Goal: Task Accomplishment & Management: Use online tool/utility

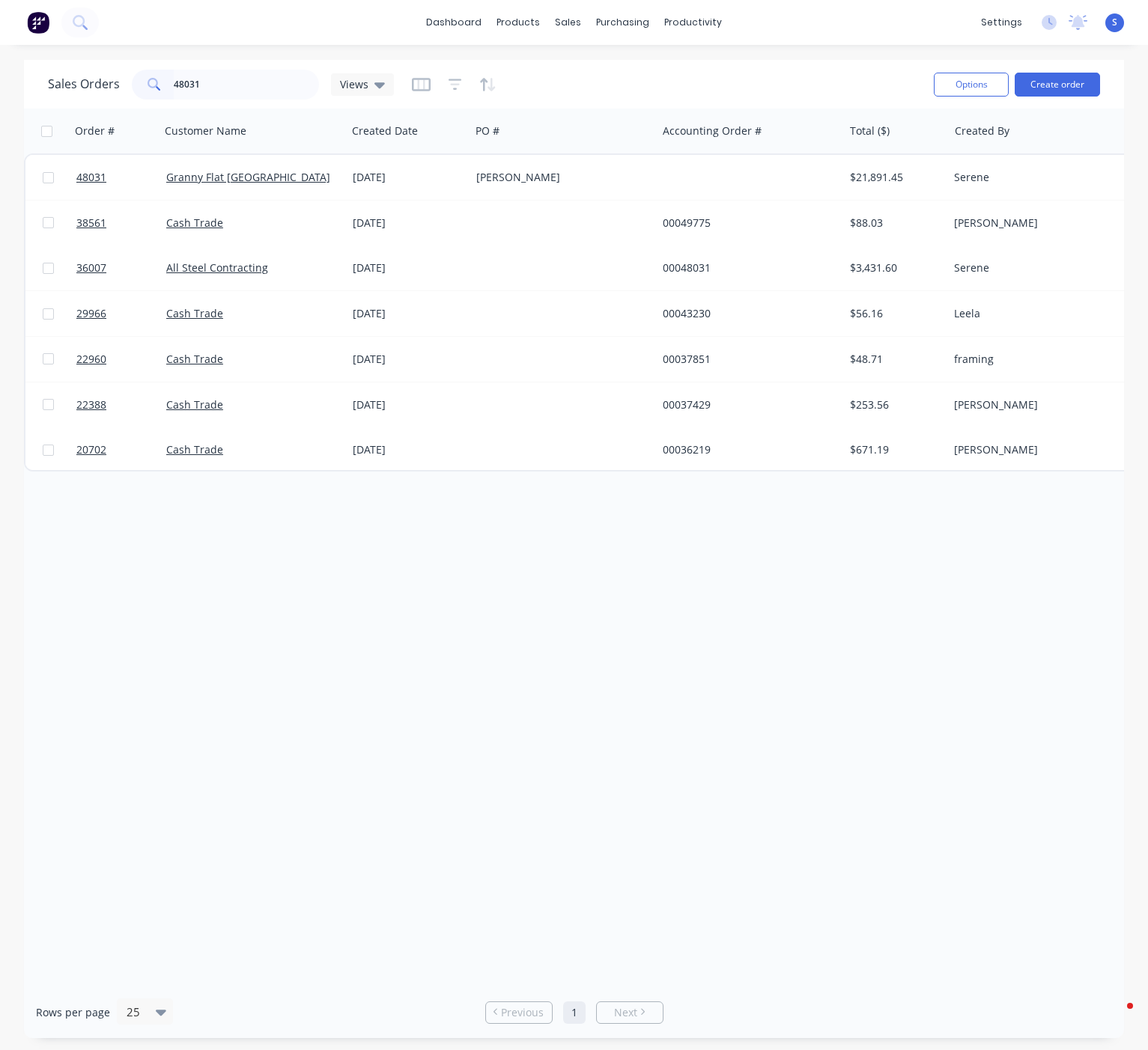
click at [129, 84] on div "Sales Orders 48031 Views" at bounding box center [221, 84] width 346 height 30
click at [621, 102] on div "Customers" at bounding box center [619, 103] width 54 height 14
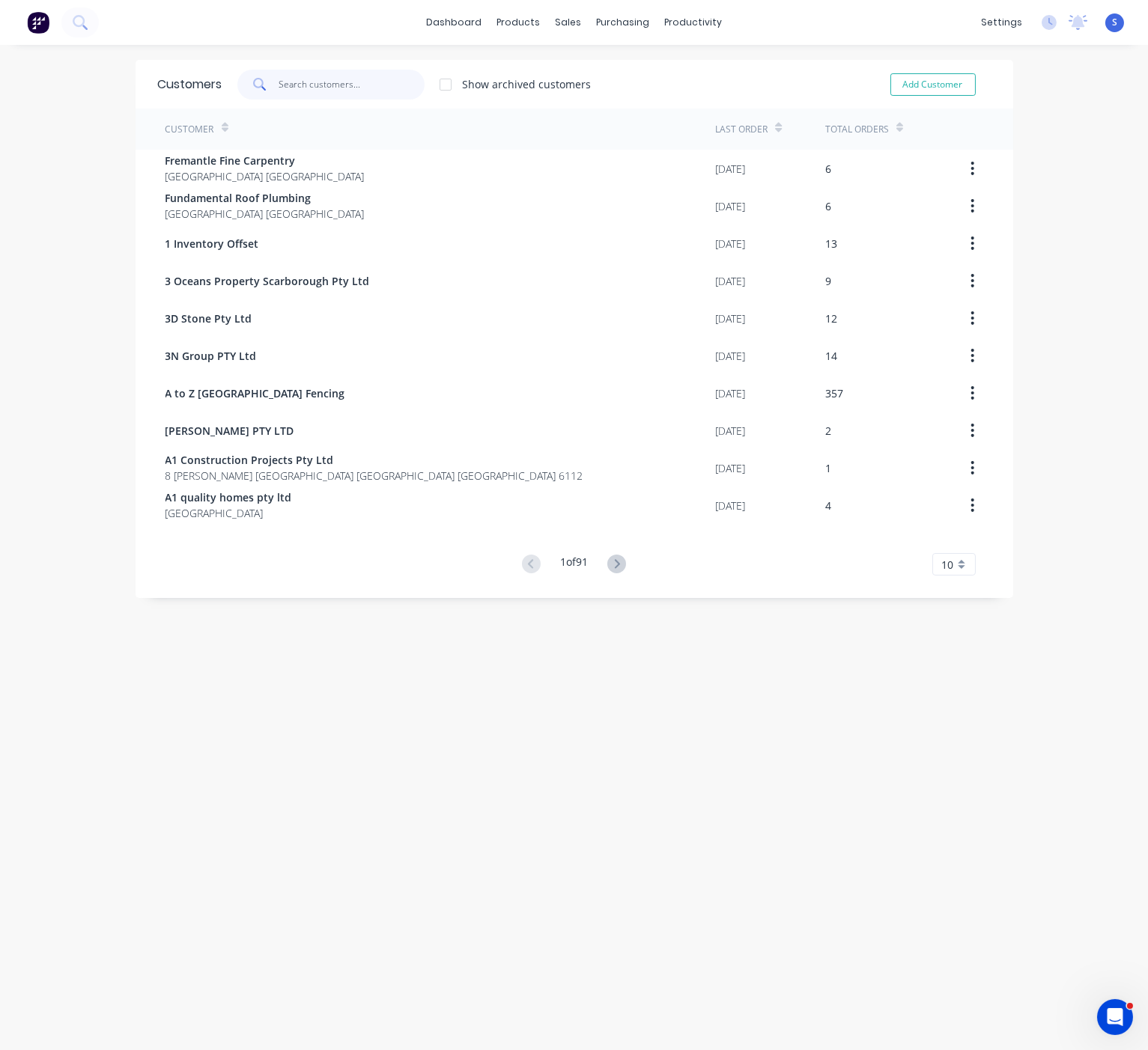
click at [318, 87] on input "text" at bounding box center [351, 84] width 146 height 30
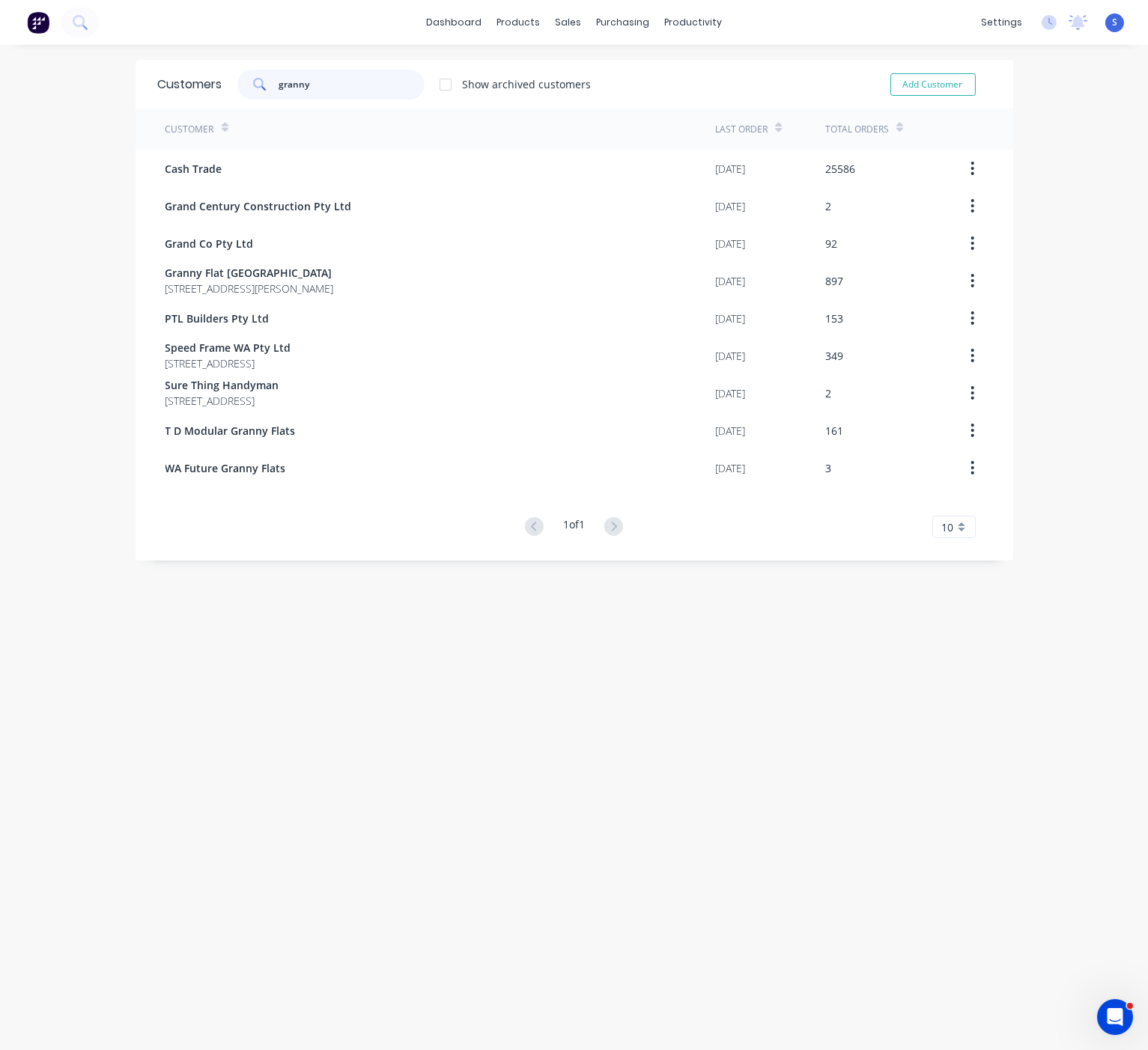
type input "granny"
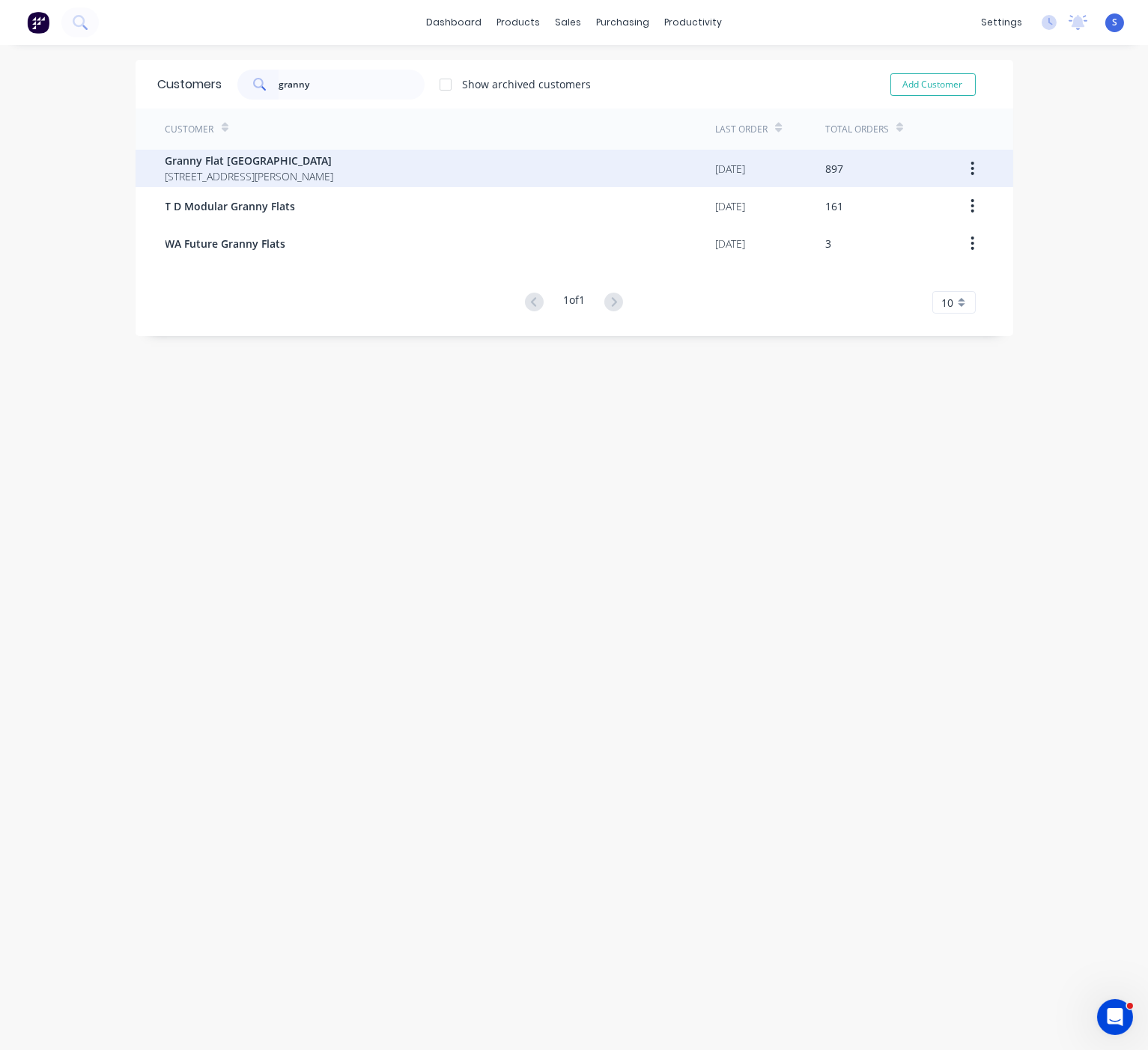
click at [334, 173] on span "[STREET_ADDRESS][PERSON_NAME]" at bounding box center [249, 176] width 169 height 16
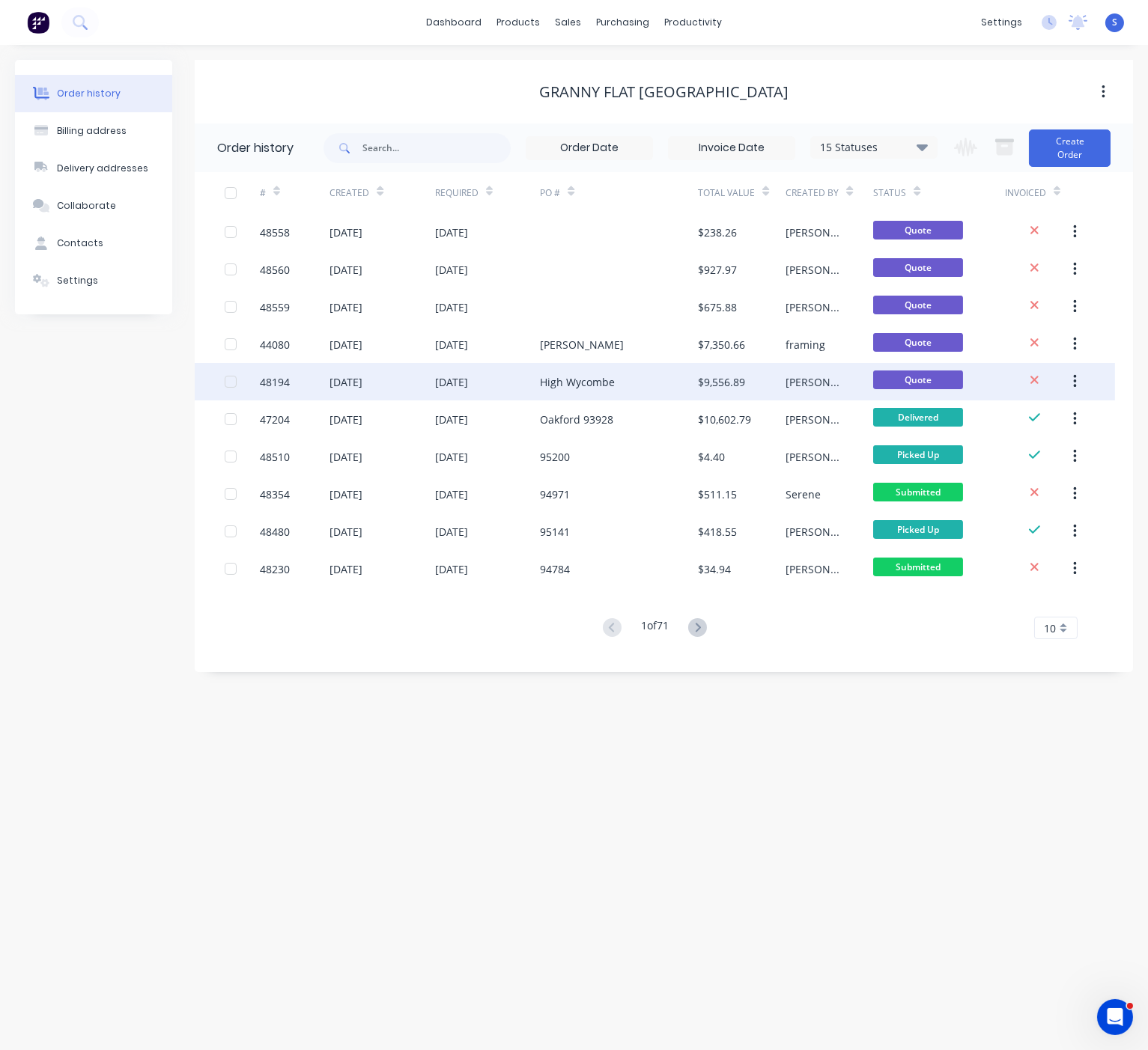
click at [550, 386] on div "High Wycombe" at bounding box center [577, 382] width 75 height 16
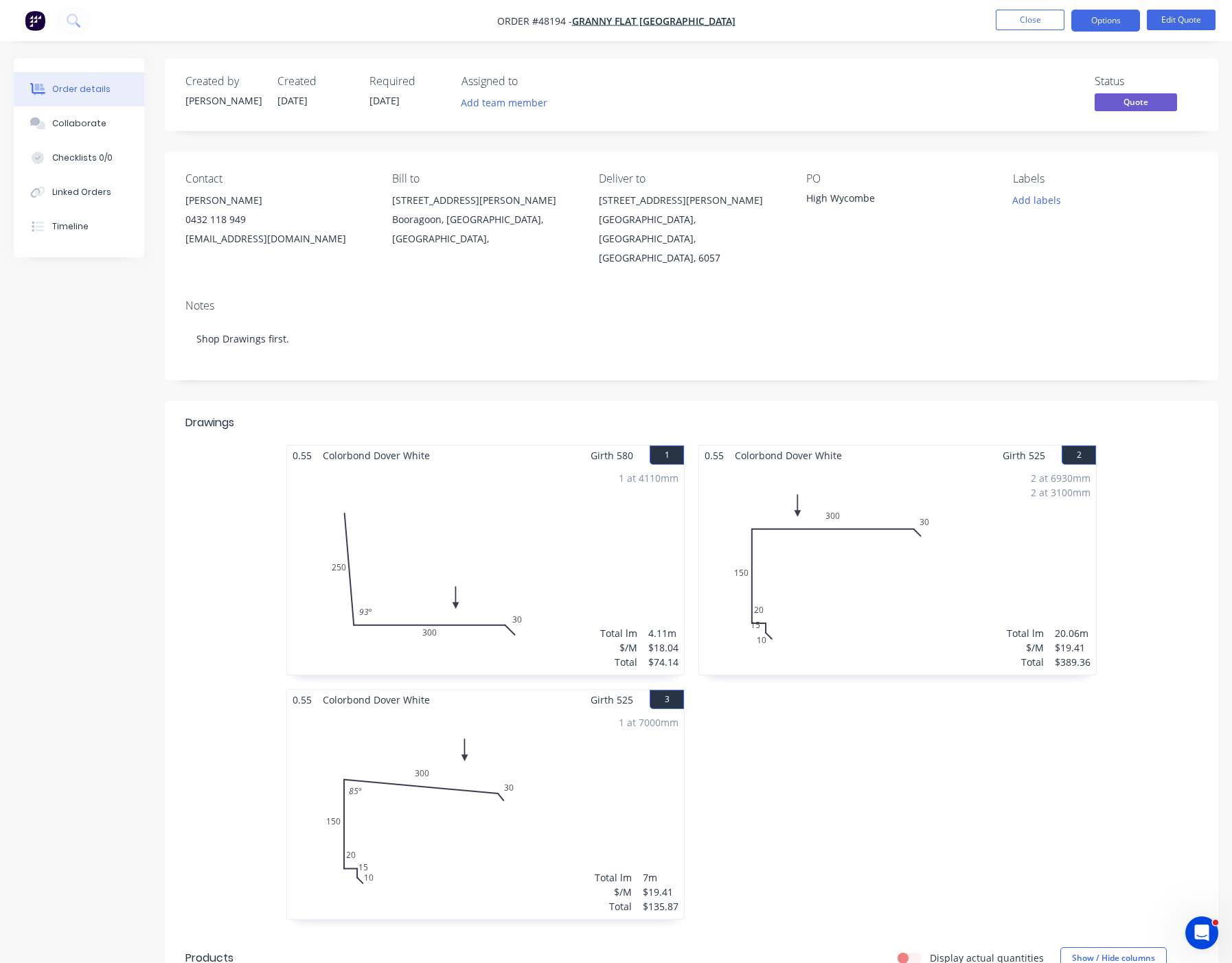
drag, startPoint x: 660, startPoint y: 414, endPoint x: 876, endPoint y: 187, distance: 313.3
click at [1031, 20] on button "Close" at bounding box center [1030, 19] width 68 height 20
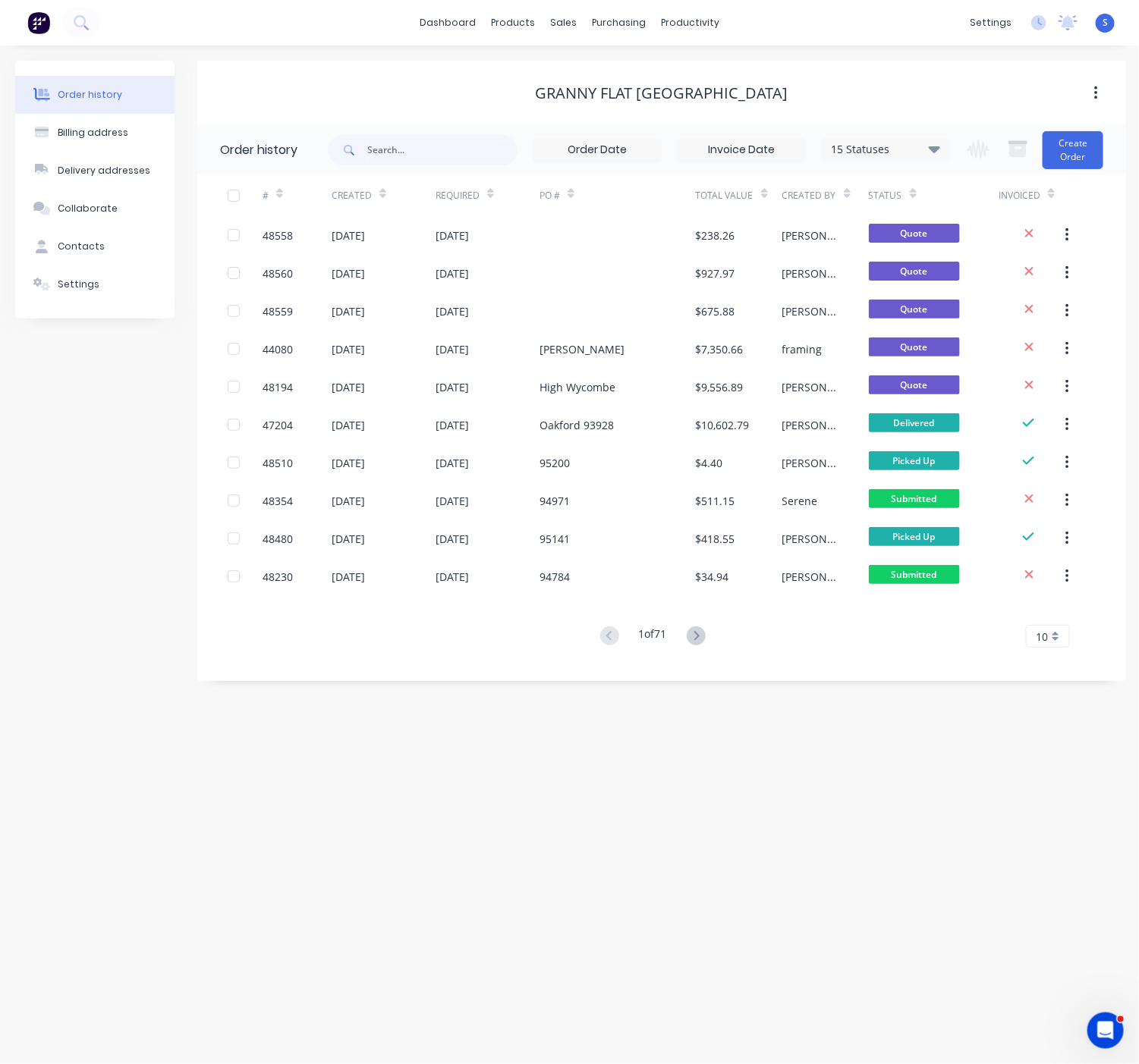
click at [48, 419] on div "Order history Billing address Delivery addresses Collaborate Contacts Settings" at bounding box center [95, 371] width 159 height 621
drag, startPoint x: 377, startPoint y: 786, endPoint x: 682, endPoint y: 798, distance: 305.2
drag, startPoint x: 530, startPoint y: 101, endPoint x: 579, endPoint y: 101, distance: 49.0
click at [609, 109] on div "Customers" at bounding box center [615, 104] width 55 height 14
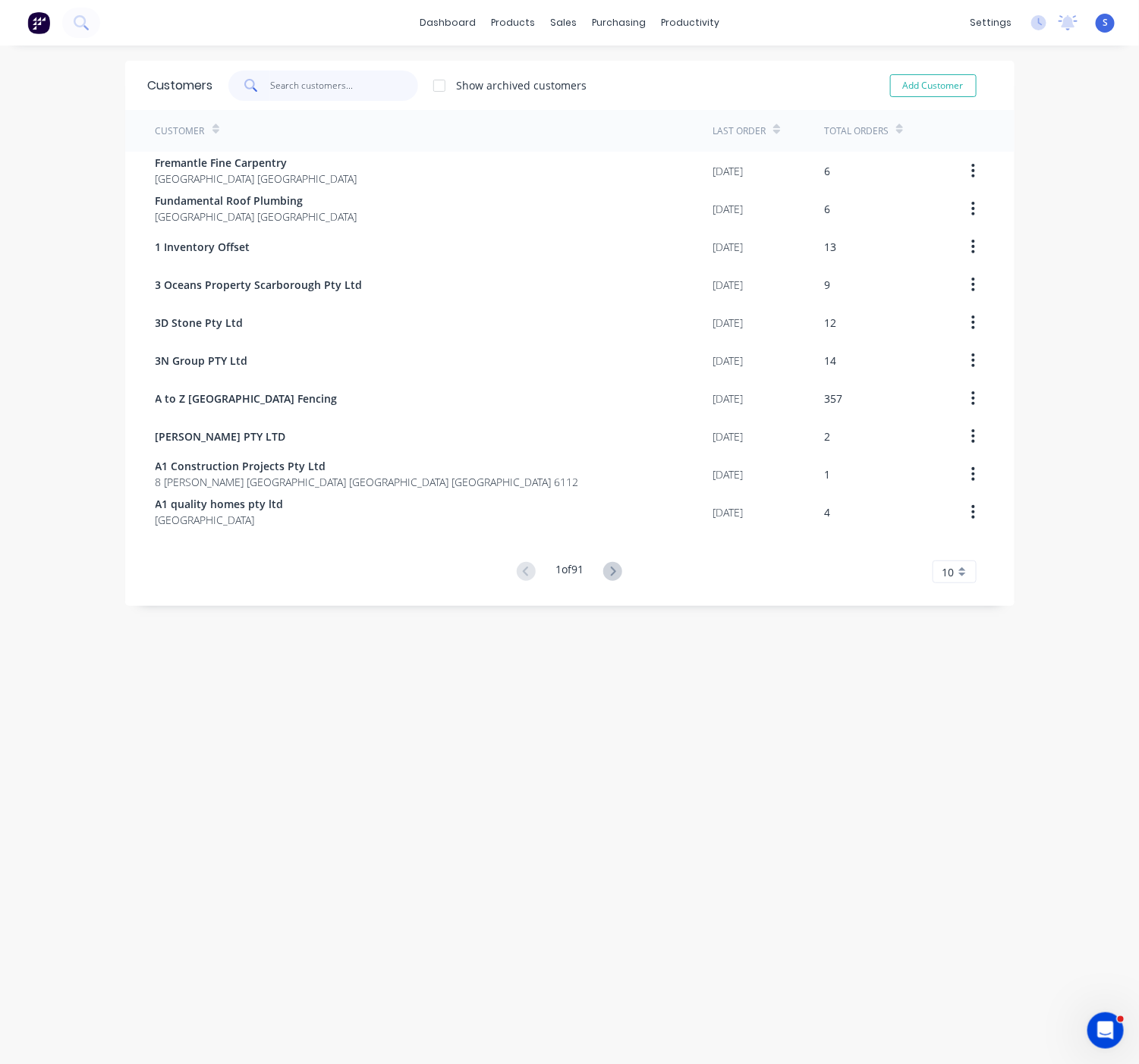
click at [315, 79] on input "text" at bounding box center [344, 85] width 148 height 30
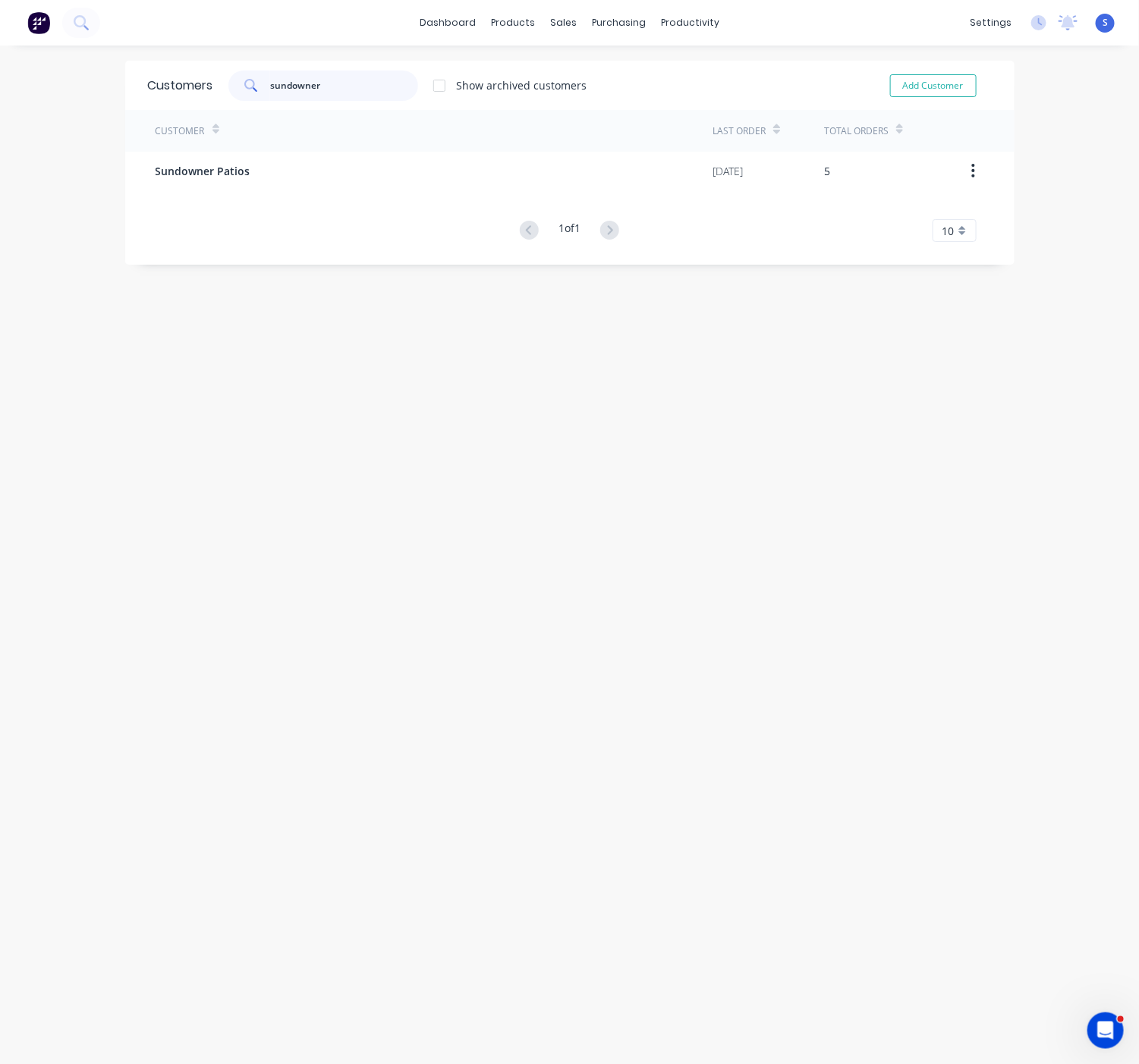
type input "sundowner"
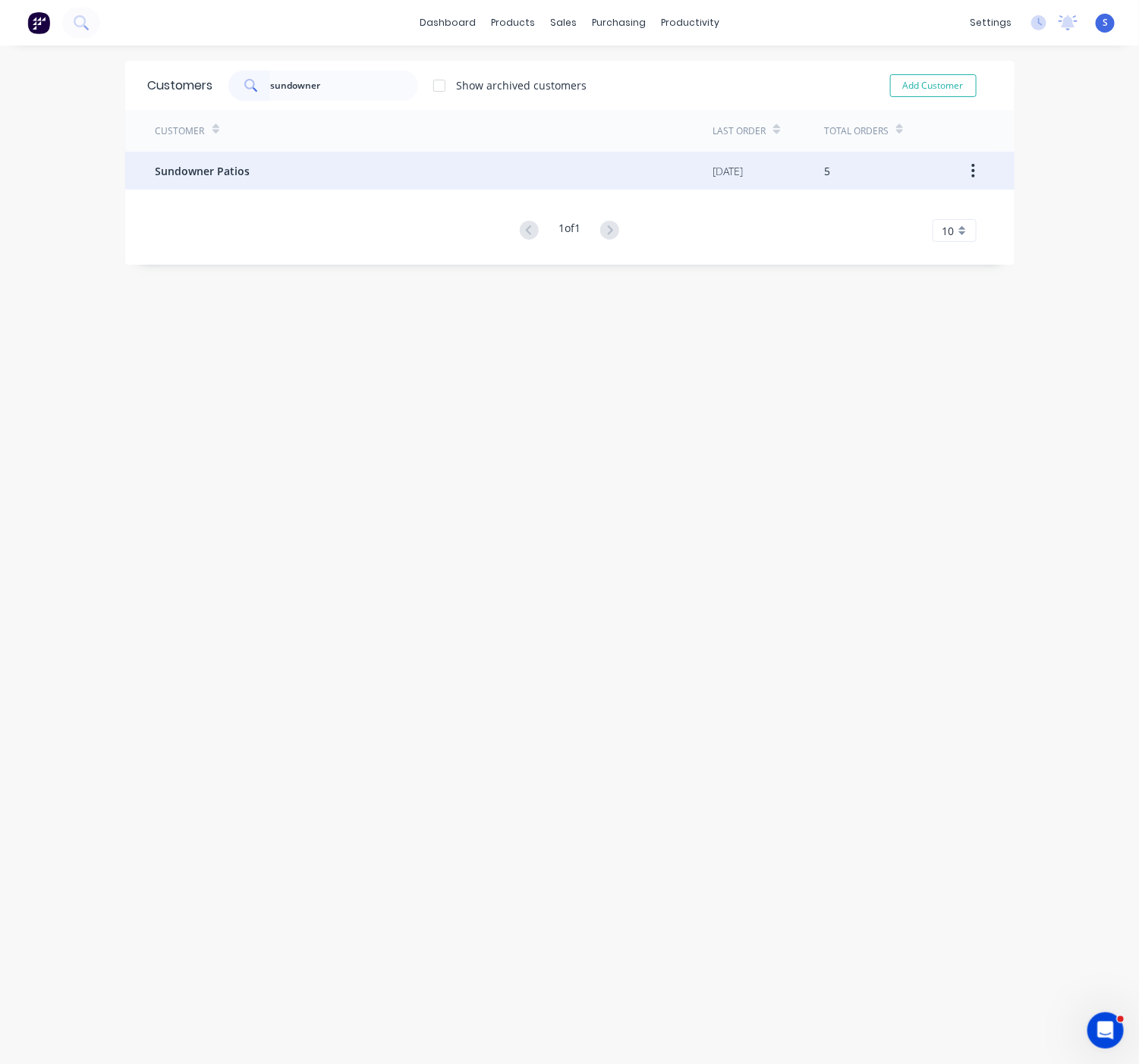
click at [268, 183] on div "Sundowner Patios" at bounding box center [434, 170] width 558 height 38
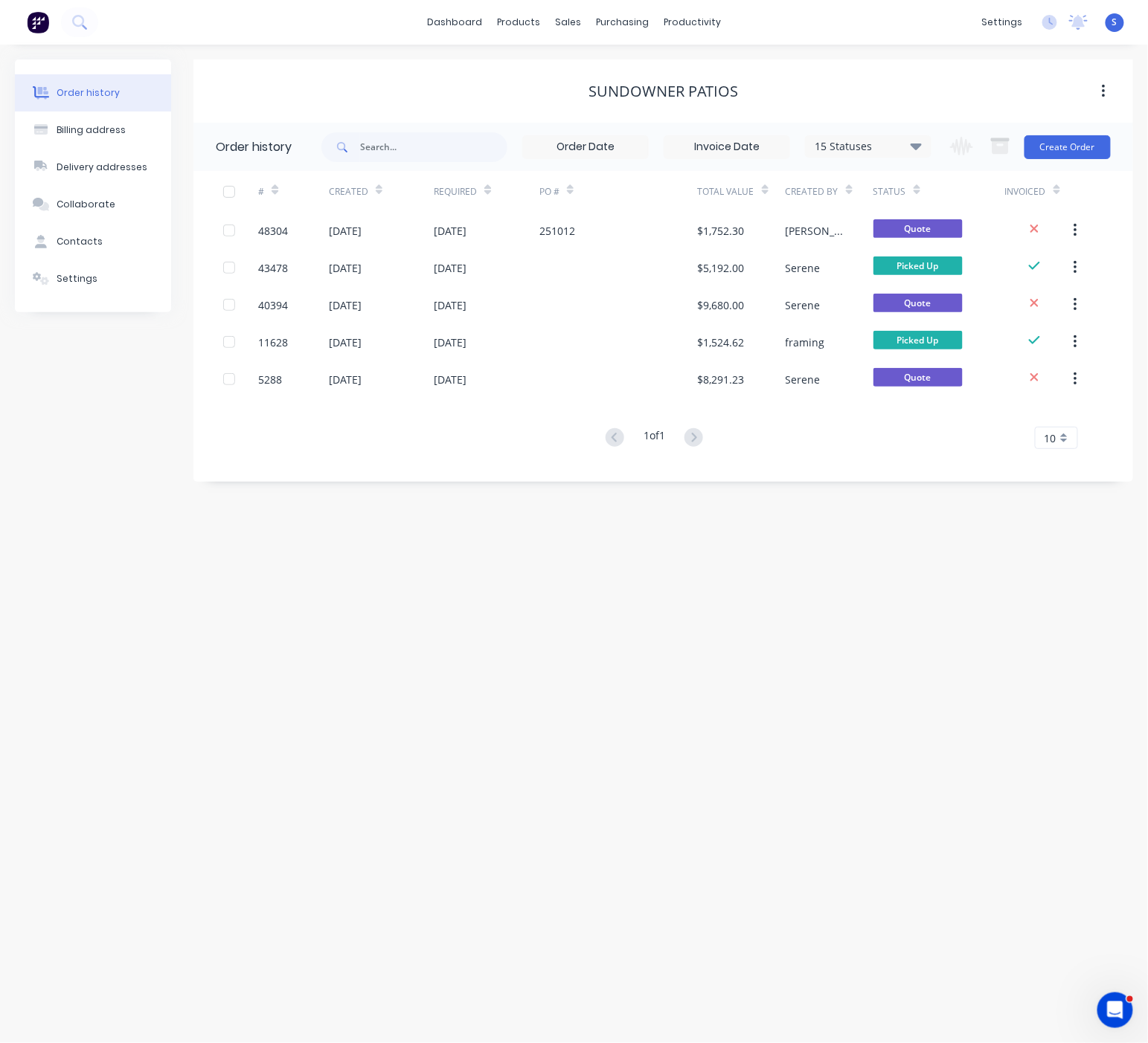
drag, startPoint x: 464, startPoint y: 63, endPoint x: 731, endPoint y: 68, distance: 267.0
click at [486, 600] on div "Order history Billing address Delivery addresses Collaborate Contacts Settings …" at bounding box center [574, 543] width 1148 height 998
click at [412, 547] on div "Order history Billing address Delivery addresses Collaborate Contacts Settings …" at bounding box center [574, 543] width 1148 height 998
click at [528, 590] on div "Order history Billing address Delivery addresses Collaborate Contacts Settings …" at bounding box center [574, 543] width 1148 height 998
click at [624, 103] on div "Customers" at bounding box center [619, 102] width 54 height 13
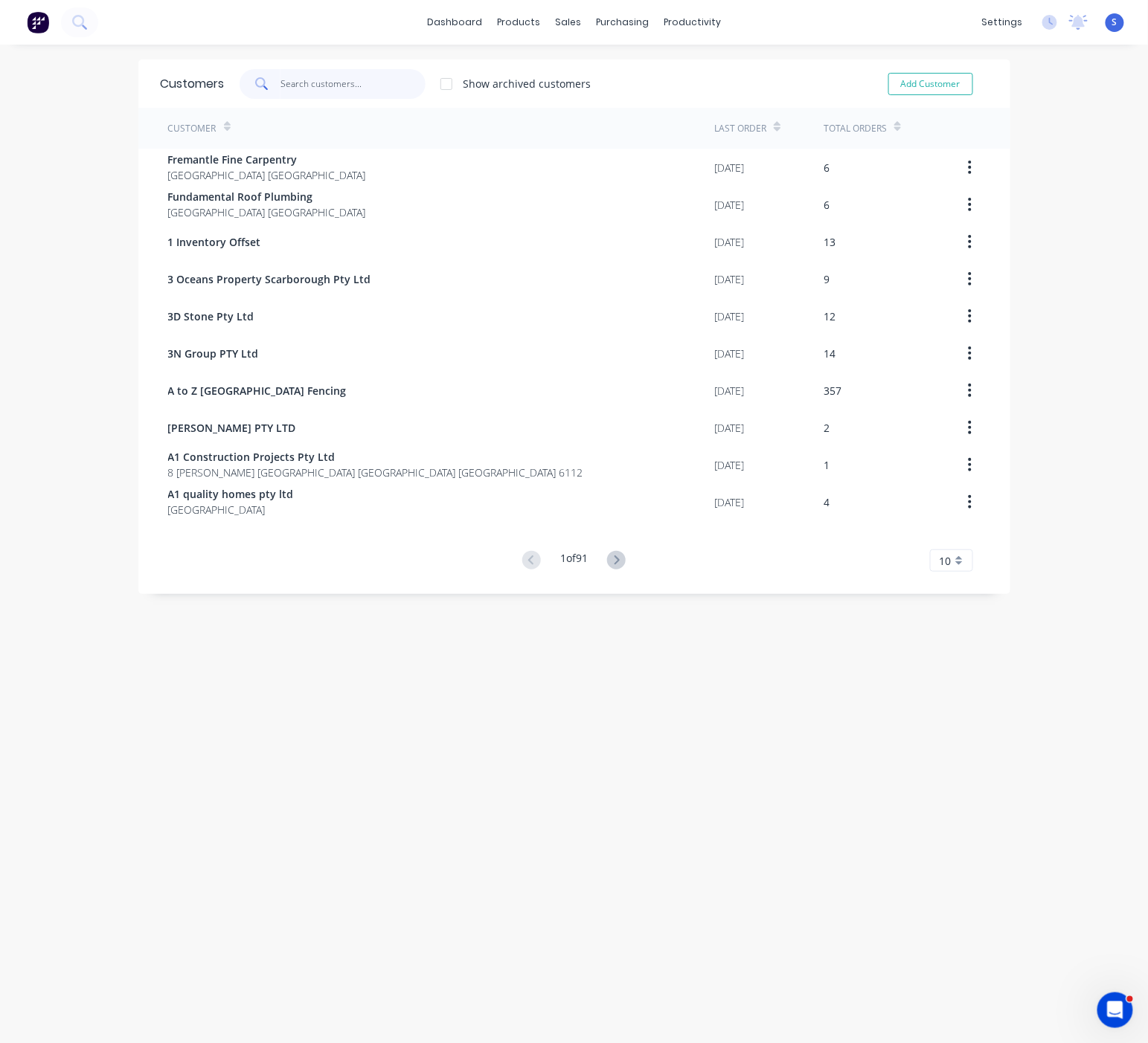
click at [351, 90] on input "text" at bounding box center [353, 83] width 145 height 29
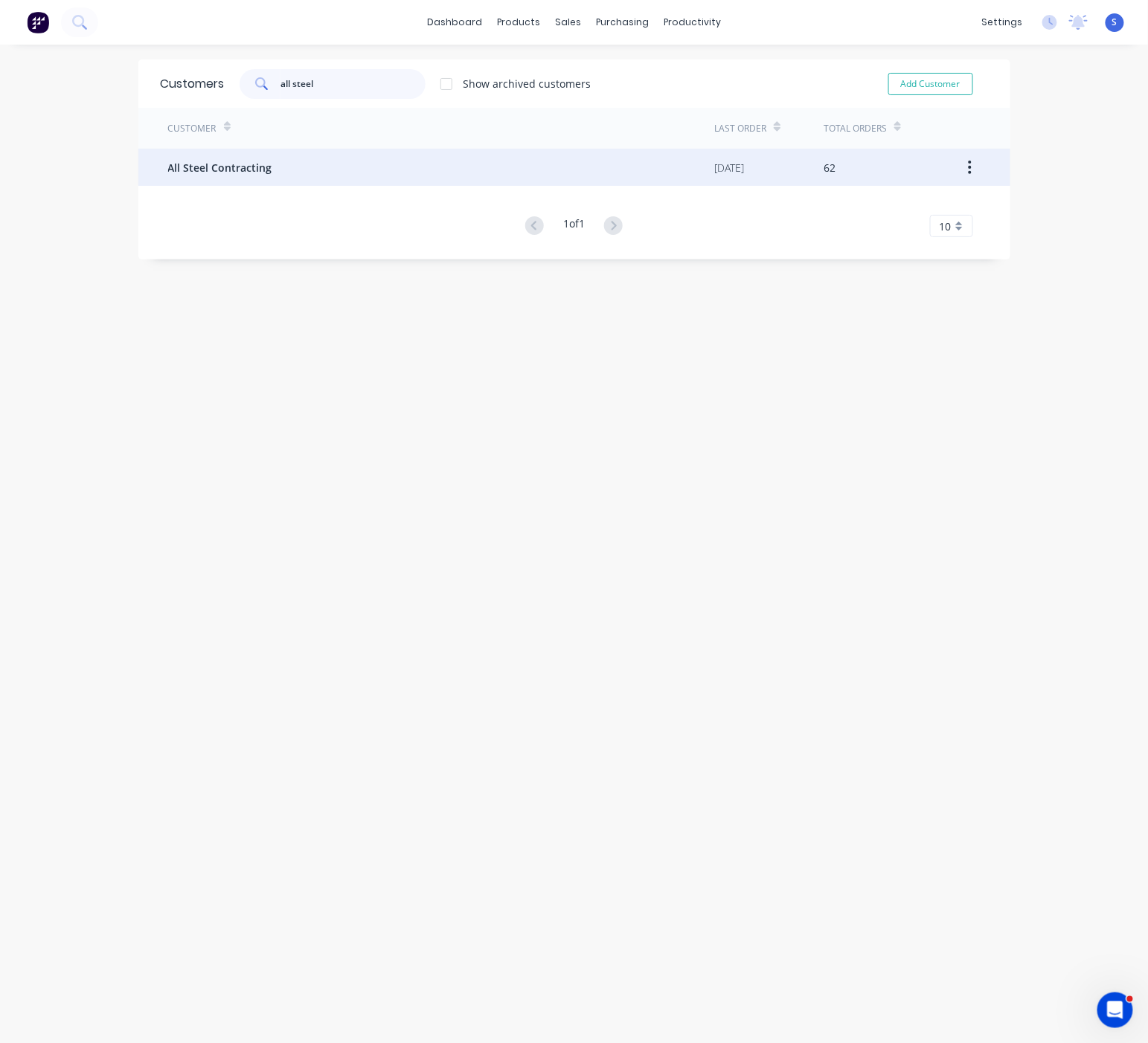
type input "all steel"
click at [346, 163] on div "All Steel Contracting" at bounding box center [441, 167] width 547 height 37
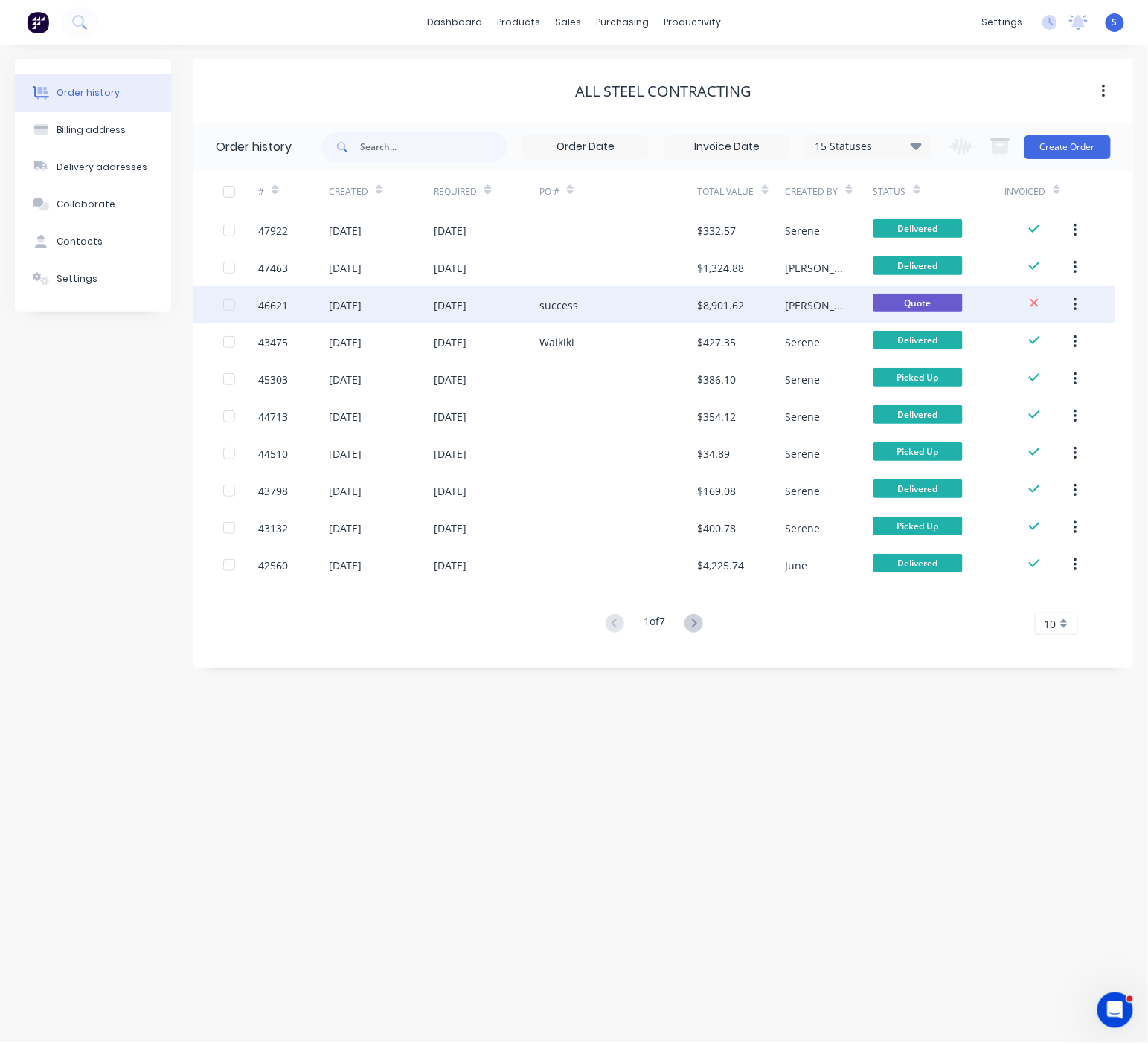
drag, startPoint x: 415, startPoint y: 104, endPoint x: 652, endPoint y: 302, distance: 308.8
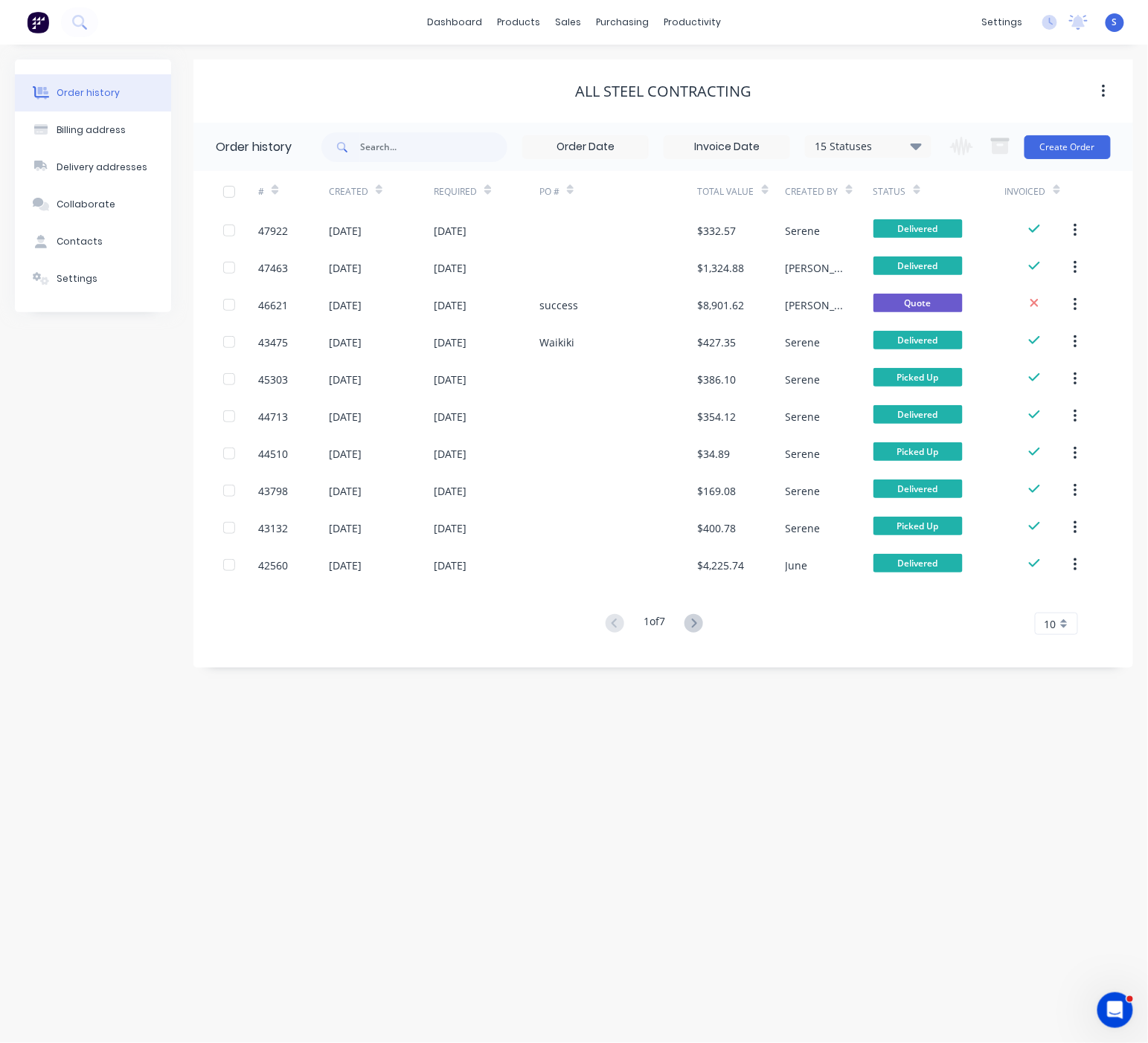
click at [518, 794] on div "Order history Billing address Delivery addresses Collaborate Contacts Settings …" at bounding box center [574, 543] width 1148 height 998
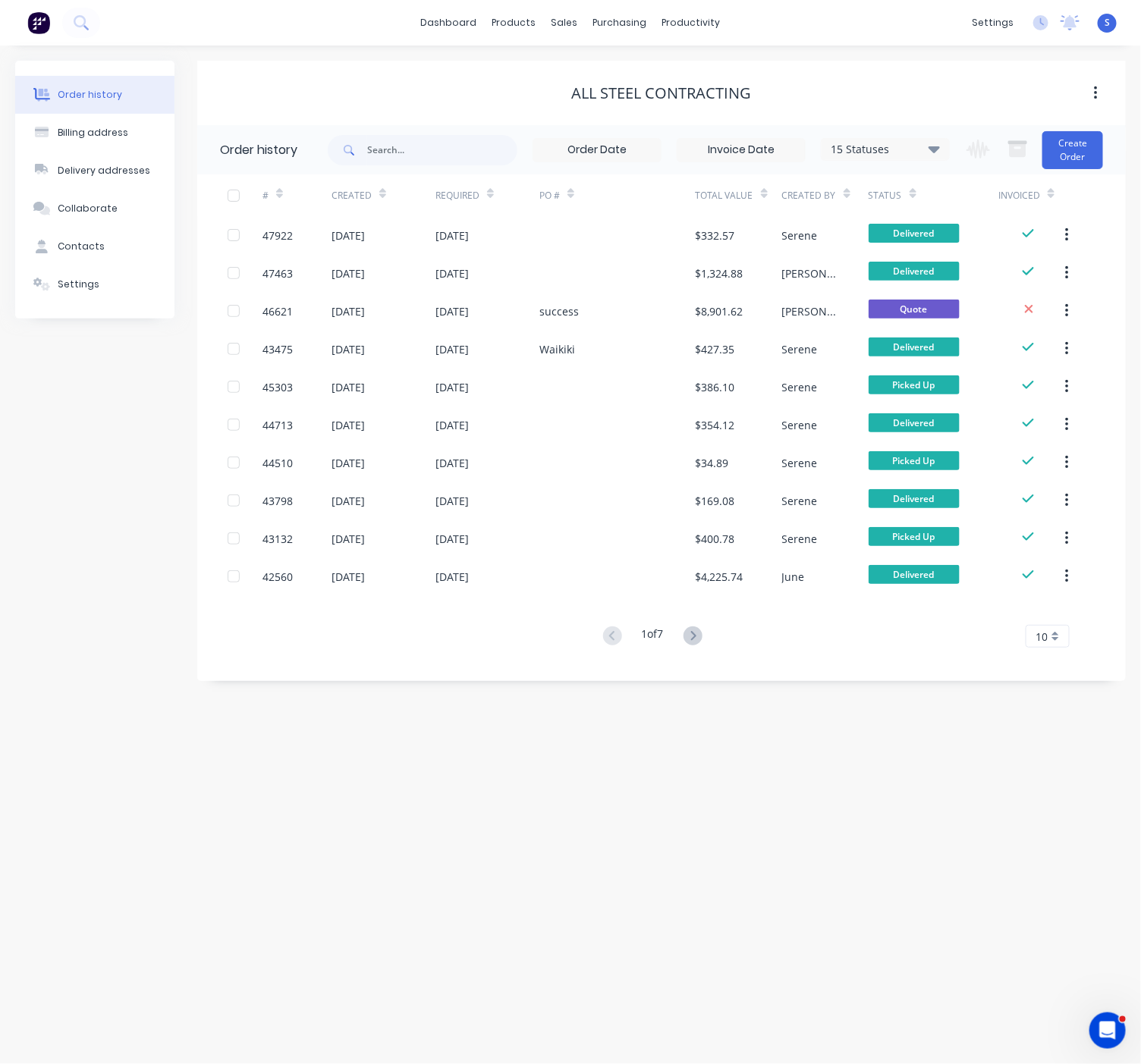
click at [113, 584] on div "Order history Billing address Delivery addresses Collaborate Contacts Settings" at bounding box center [95, 371] width 159 height 621
drag, startPoint x: 775, startPoint y: 89, endPoint x: 991, endPoint y: 130, distance: 219.9
click at [1066, 150] on button "Create Order" at bounding box center [1073, 150] width 61 height 38
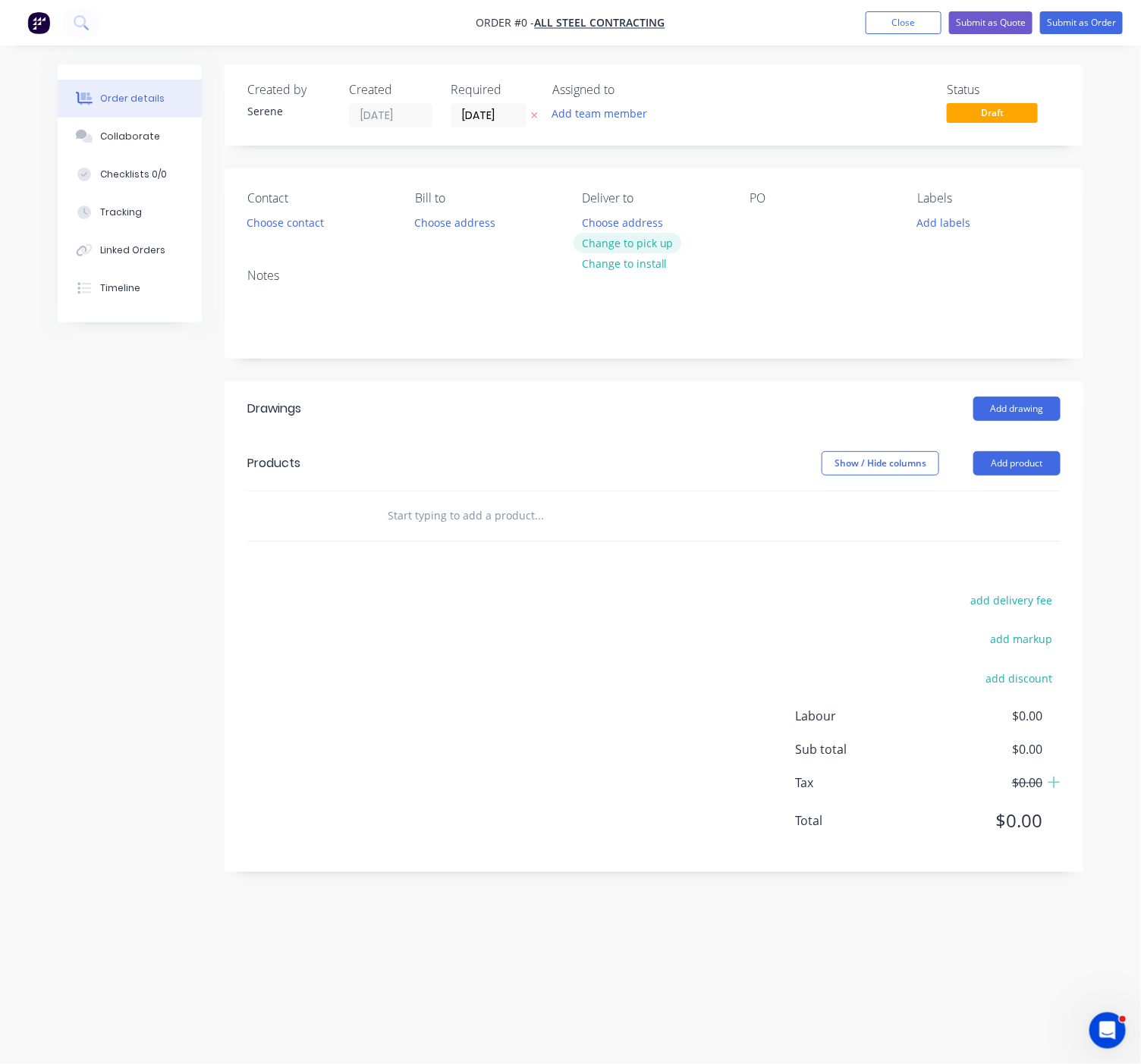
click at [636, 254] on button "Change to pick up" at bounding box center [627, 243] width 107 height 21
click at [309, 232] on button "Choose contact" at bounding box center [285, 222] width 94 height 21
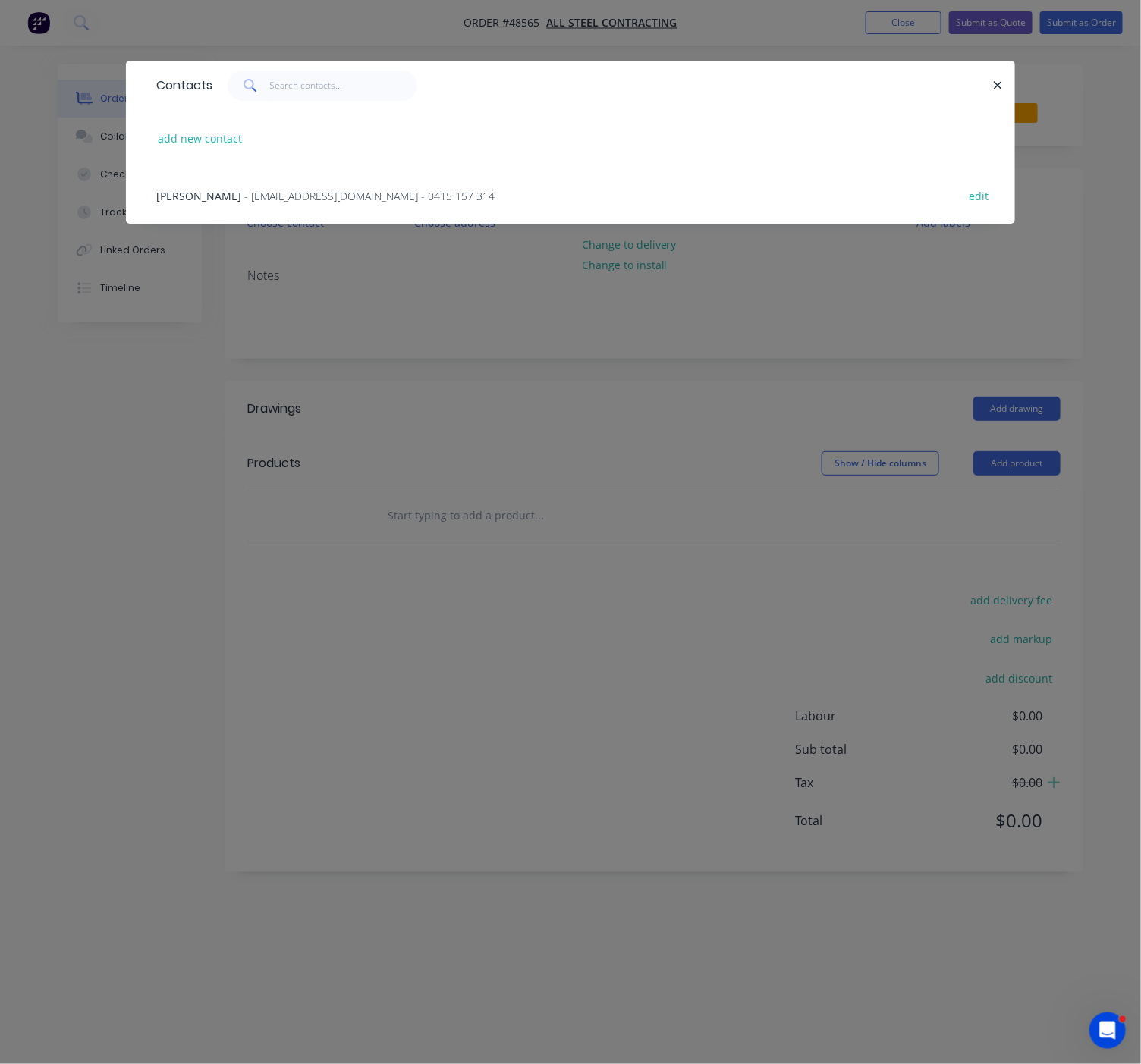
click at [232, 204] on span "[PERSON_NAME]" at bounding box center [199, 196] width 85 height 15
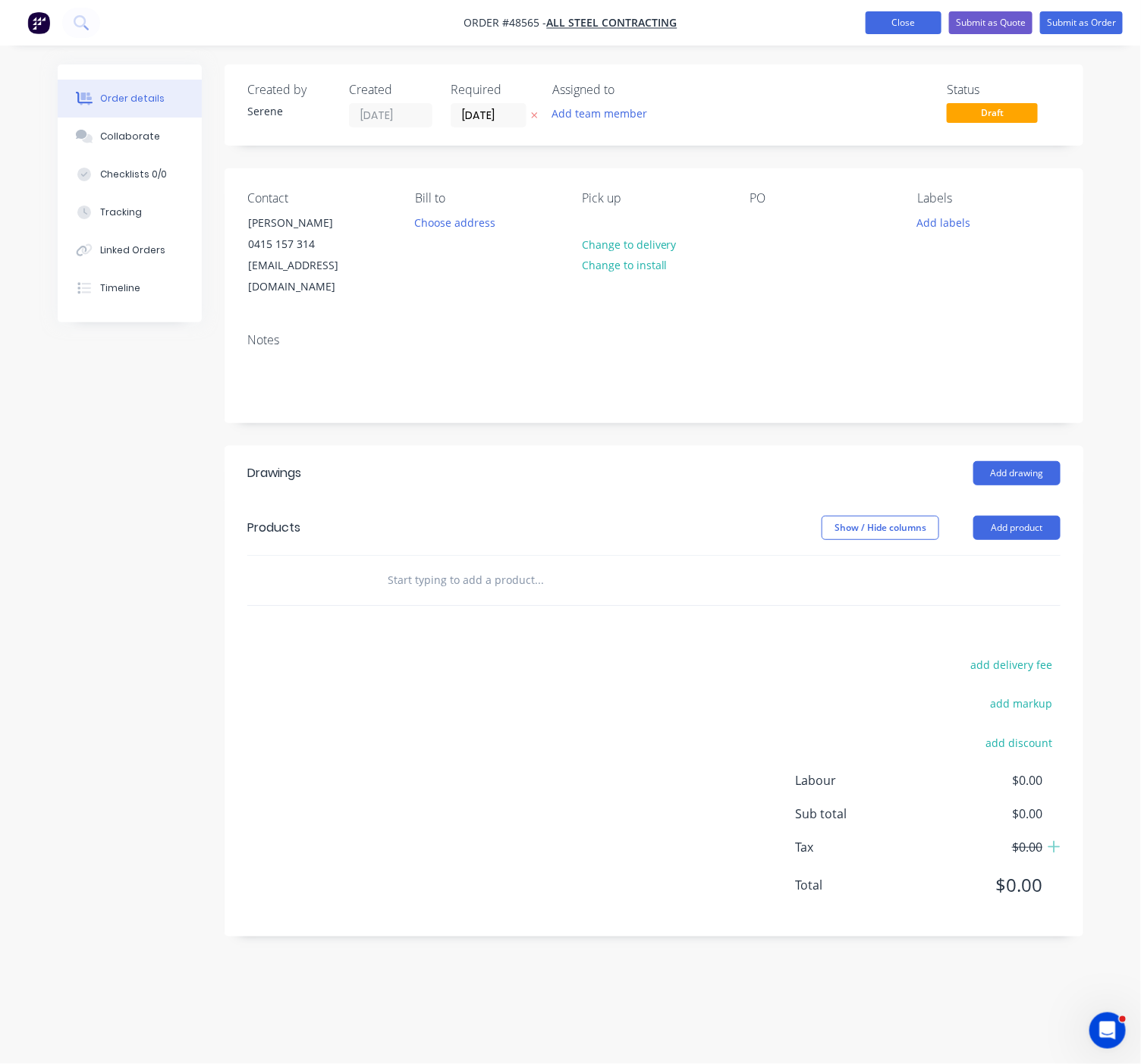
click at [894, 28] on button "Close" at bounding box center [904, 22] width 76 height 22
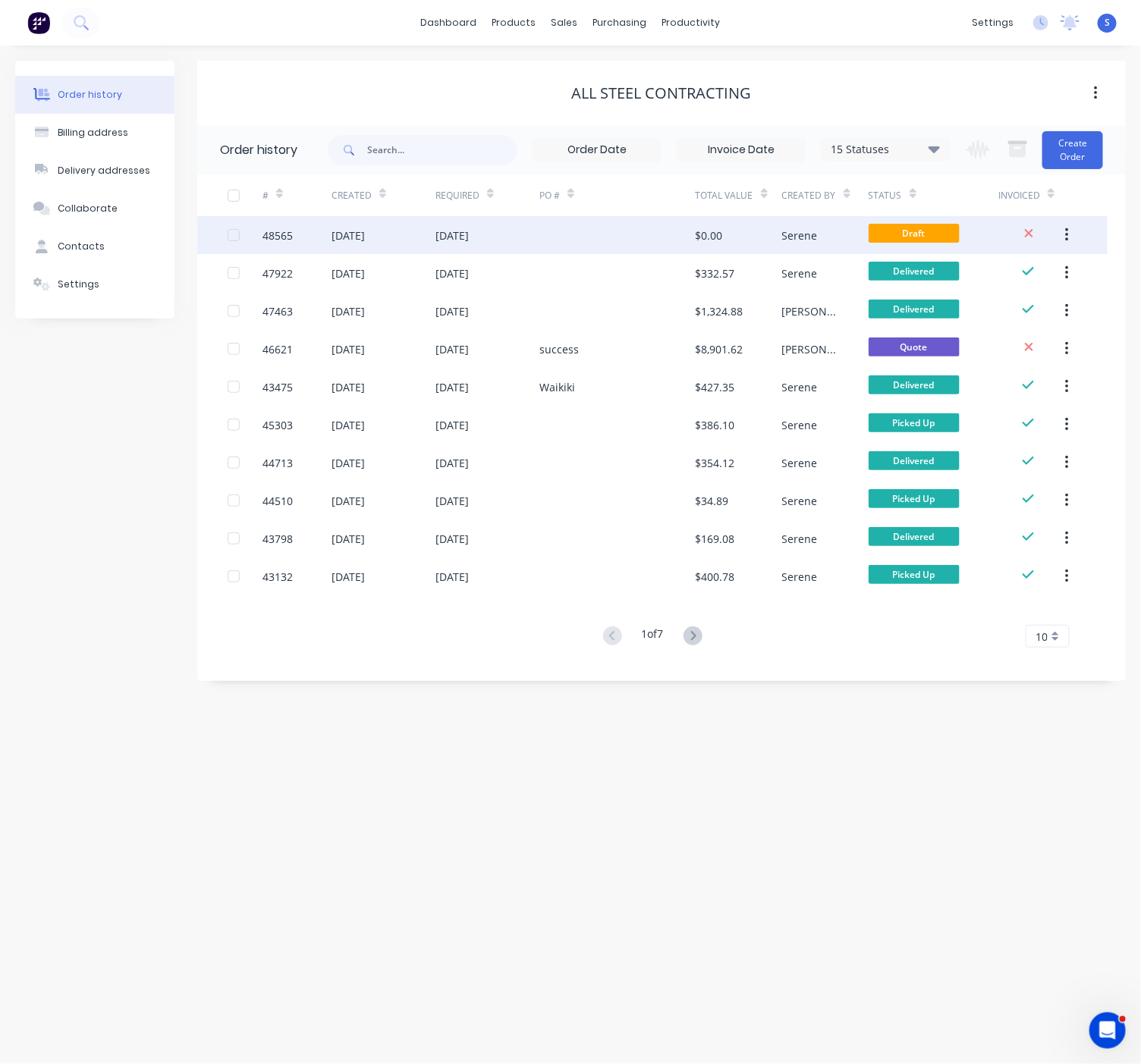
click at [1071, 234] on button "button" at bounding box center [1066, 235] width 35 height 28
click at [1038, 309] on div "Duplicate" at bounding box center [1013, 305] width 117 height 22
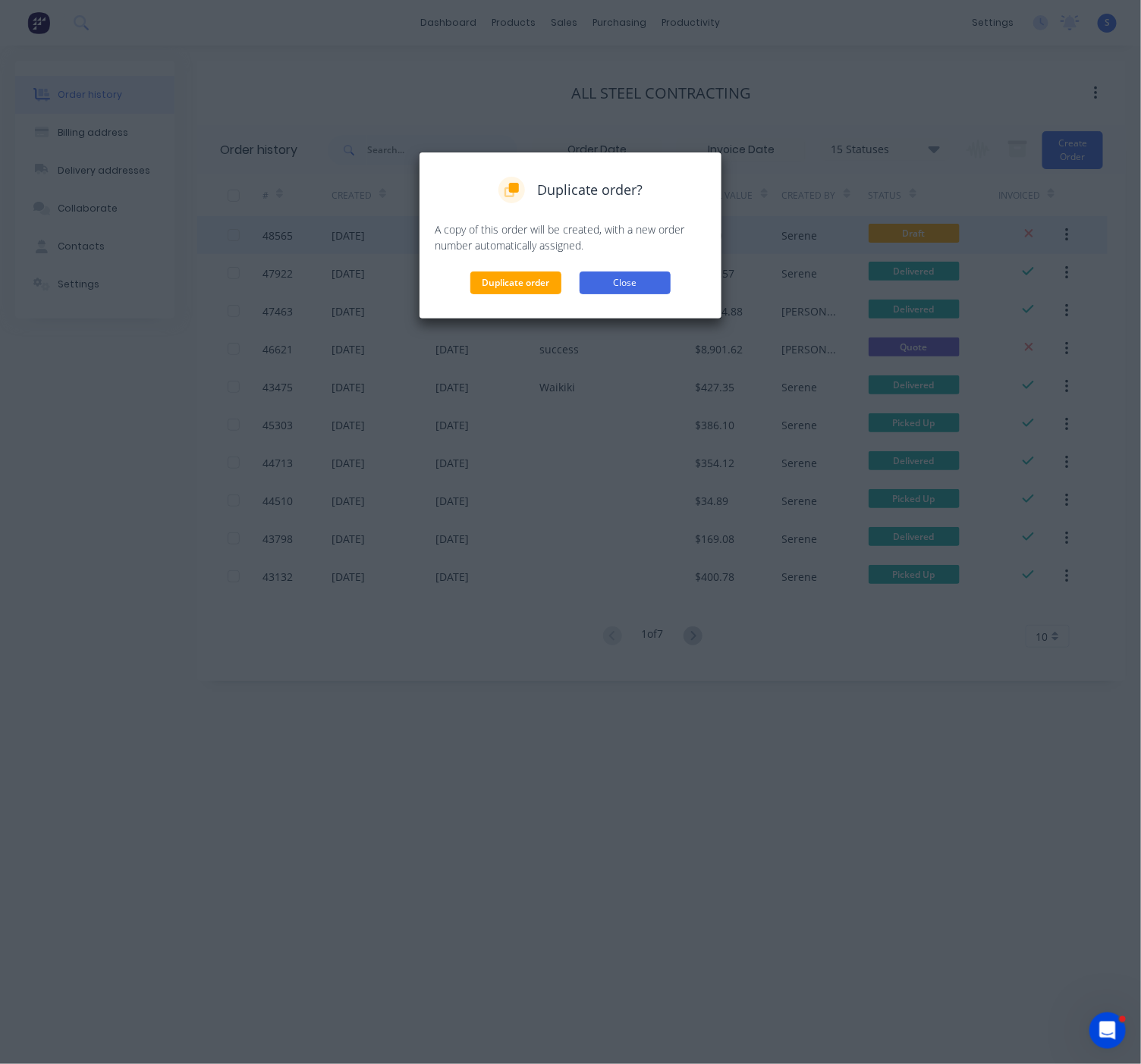
click at [623, 290] on button "Close" at bounding box center [625, 283] width 91 height 22
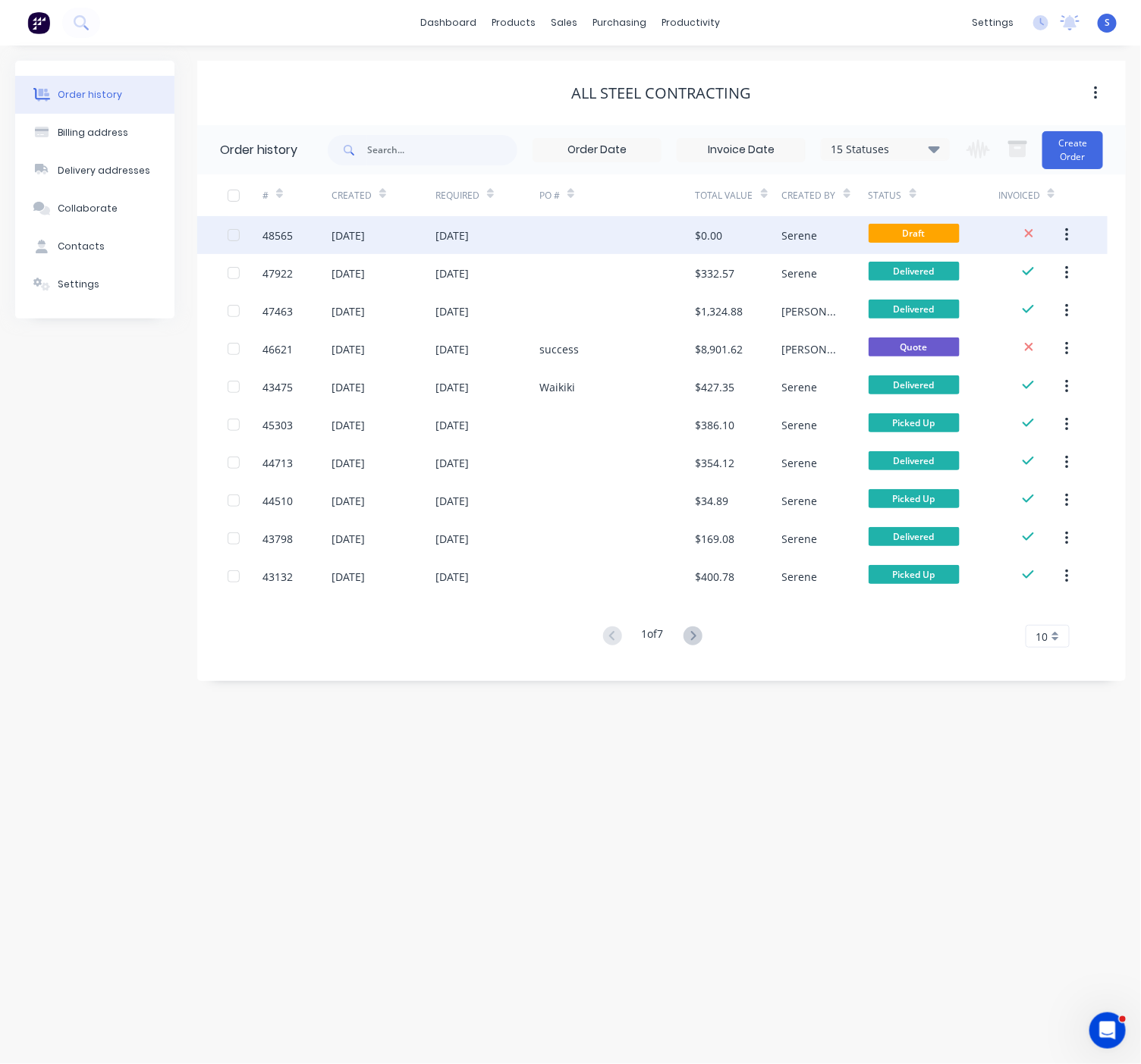
click at [1072, 229] on button "button" at bounding box center [1066, 235] width 35 height 28
click at [1021, 261] on button "Archive" at bounding box center [1013, 275] width 144 height 30
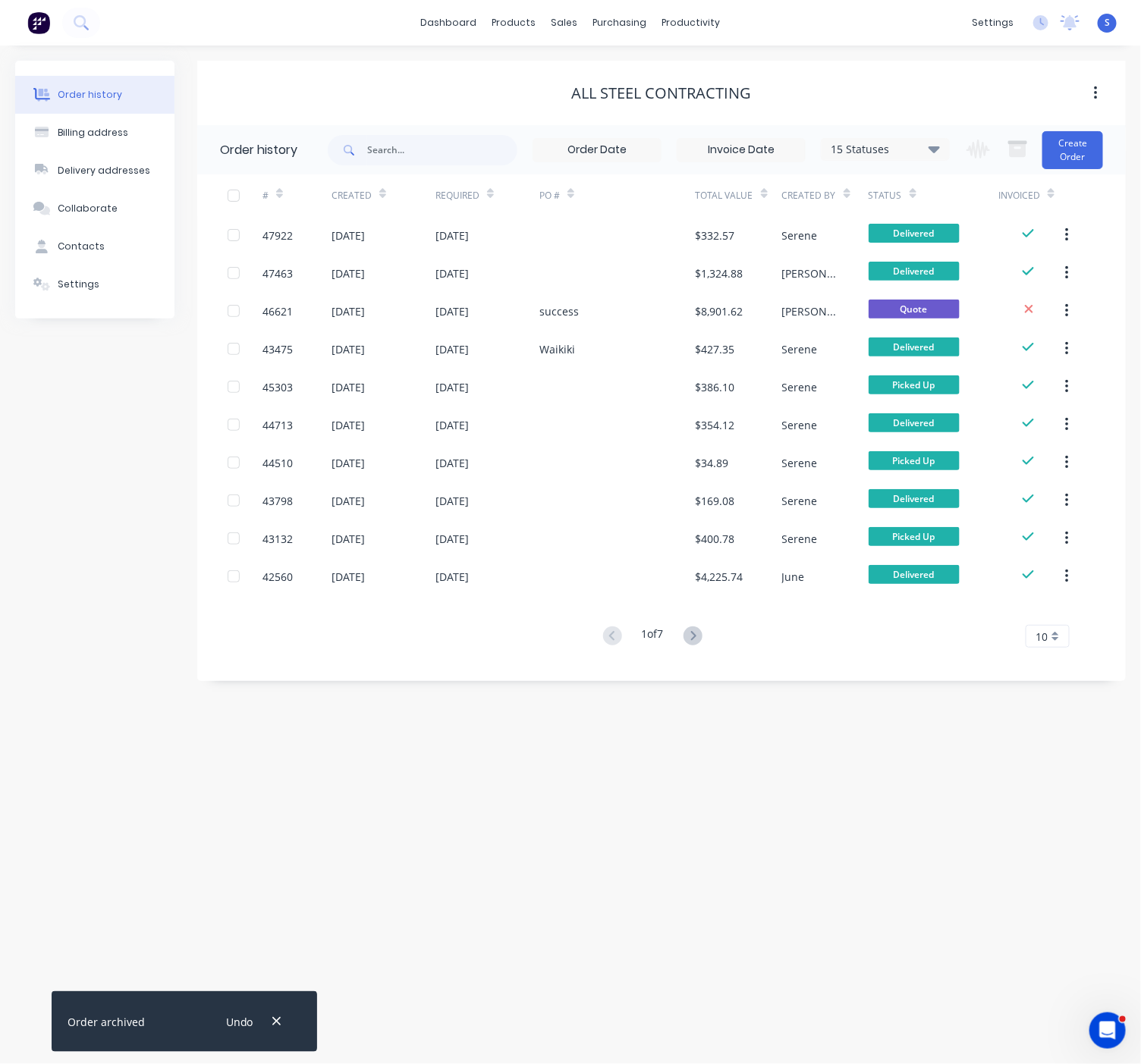
click at [818, 737] on div "Order history Billing address Delivery addresses Collaborate Contacts Settings …" at bounding box center [570, 554] width 1141 height 1018
click at [601, 105] on div "Customers" at bounding box center [617, 104] width 55 height 14
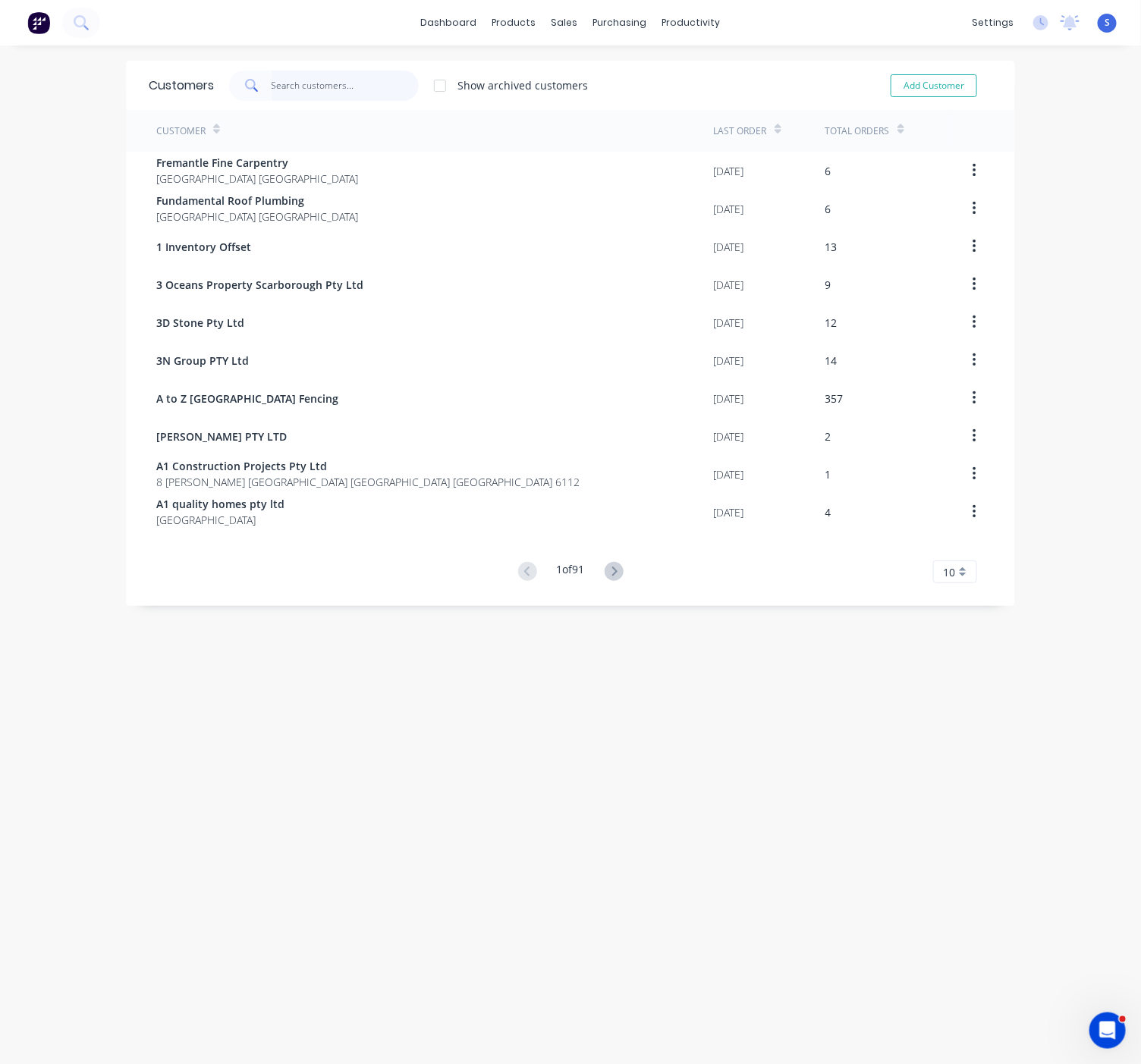
click at [303, 89] on input "text" at bounding box center [346, 85] width 148 height 30
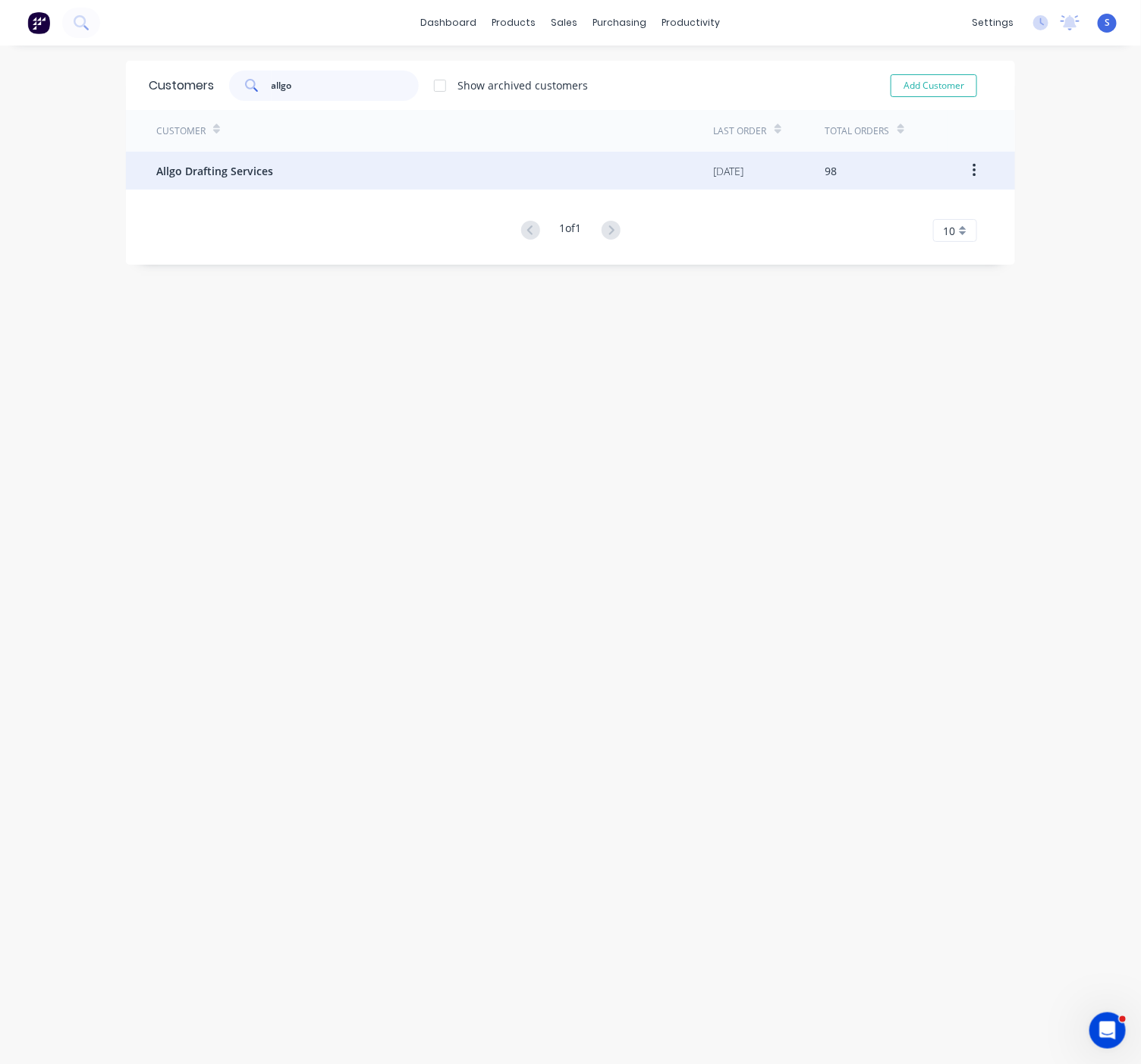
type input "allgo"
click at [261, 163] on span "Allgo Drafting Services" at bounding box center [215, 171] width 117 height 16
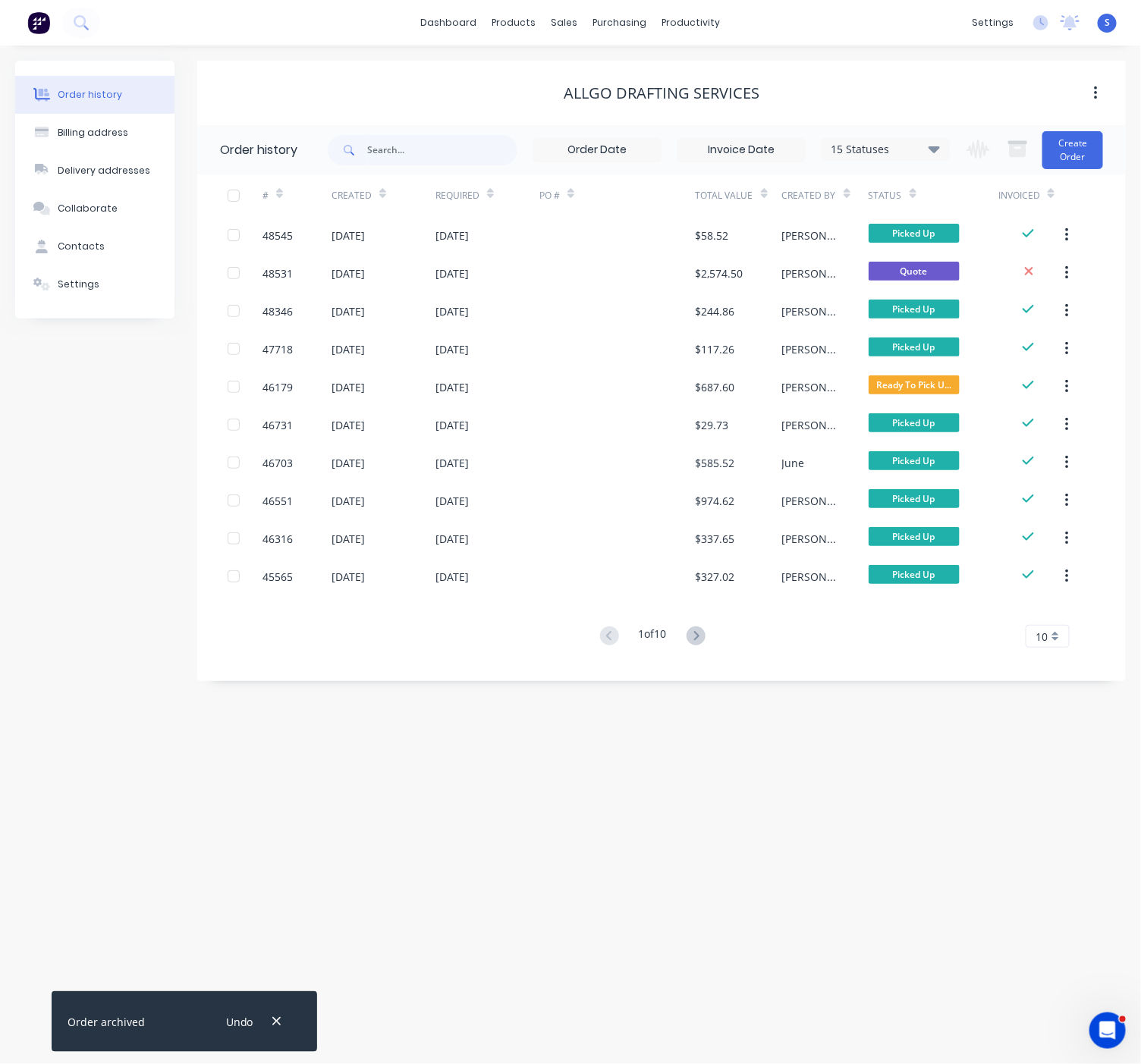
drag, startPoint x: 287, startPoint y: 96, endPoint x: 414, endPoint y: 103, distance: 127.2
click at [1079, 153] on button "Create Order" at bounding box center [1073, 150] width 61 height 38
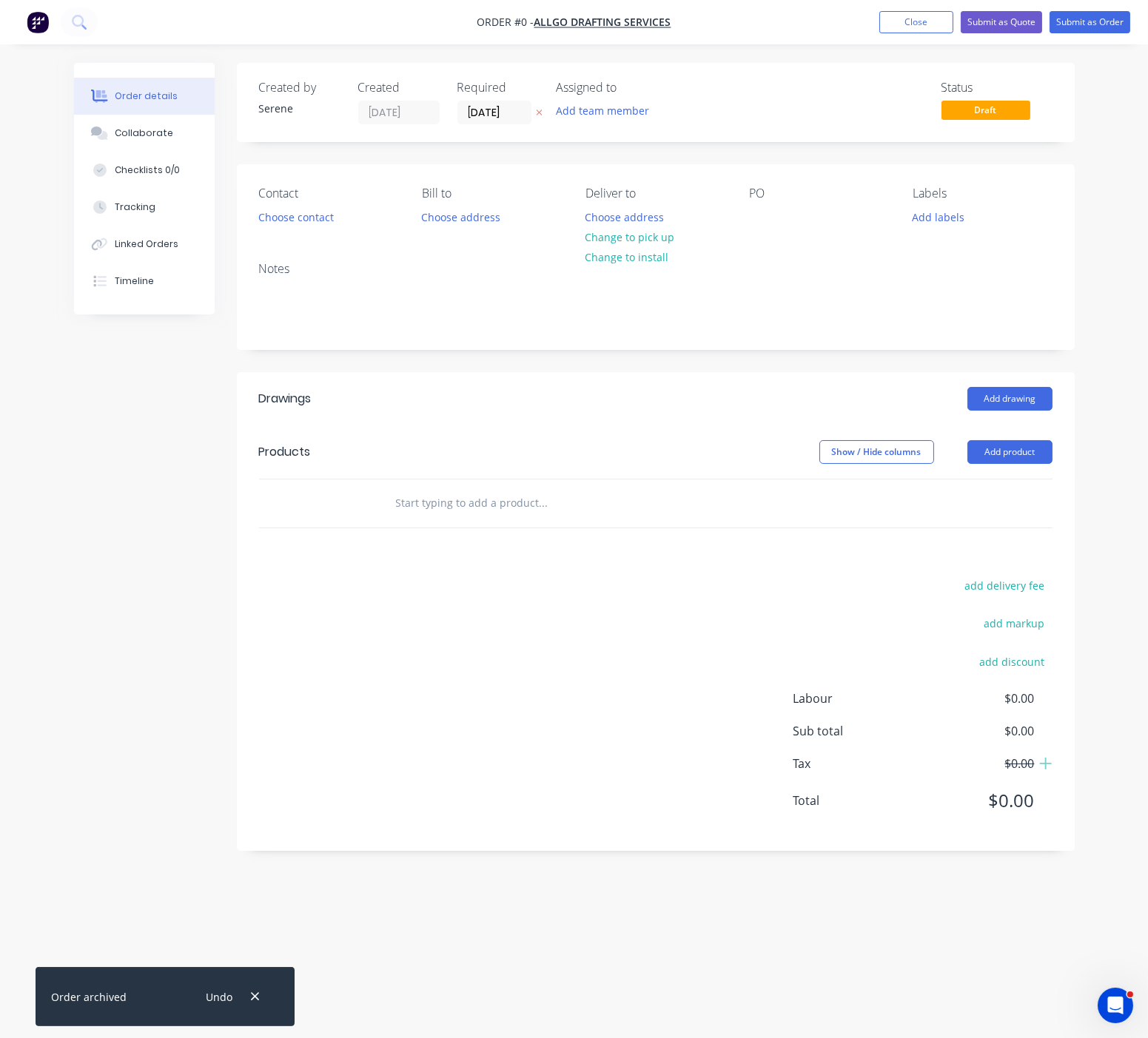
click at [536, 461] on div "Show / Hide columns Add product" at bounding box center [739, 452] width 625 height 23
click at [325, 225] on button "Choose contact" at bounding box center [295, 216] width 91 height 20
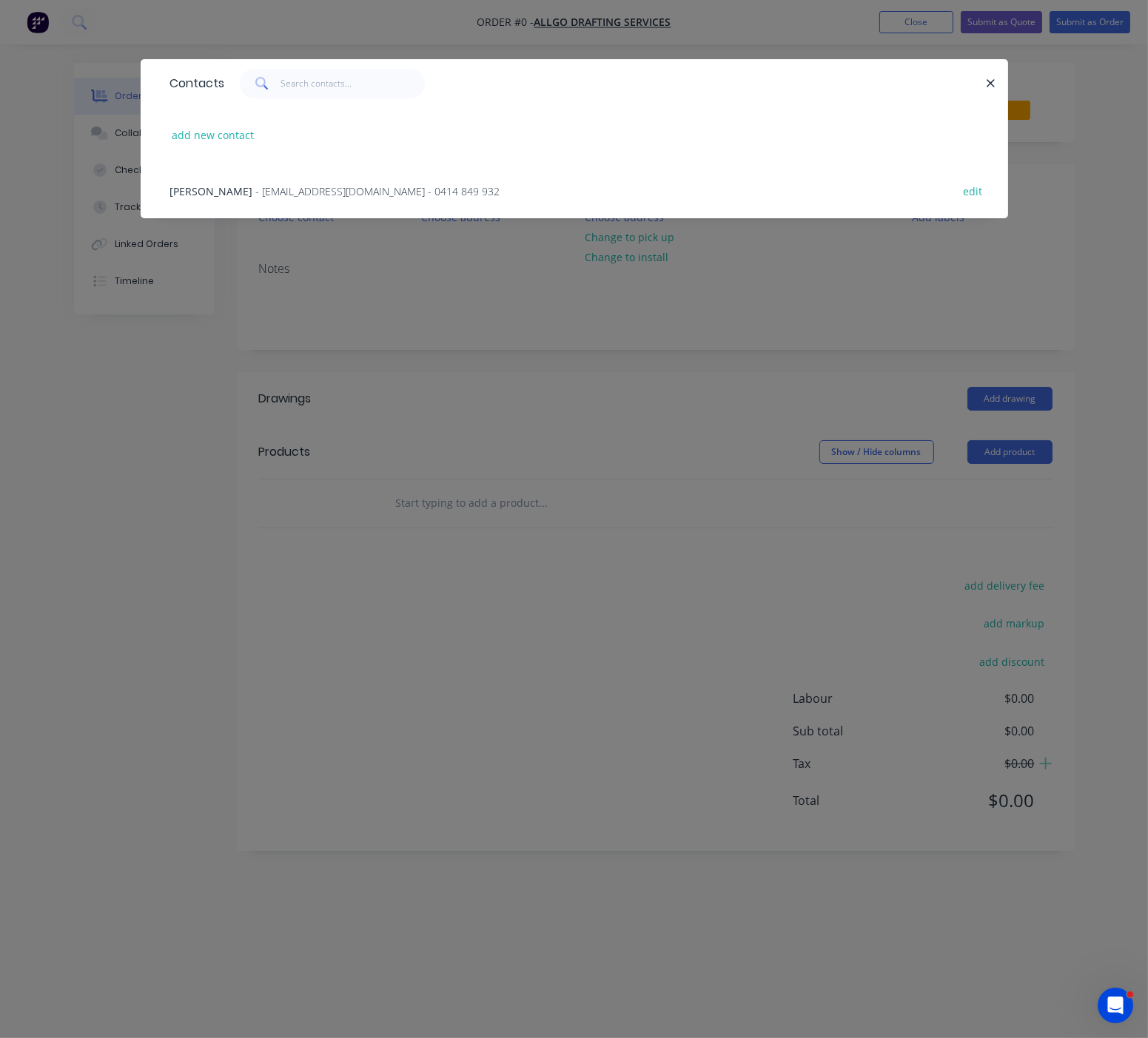
click at [287, 199] on span "- [EMAIL_ADDRESS][DOMAIN_NAME] - 0414 849 932" at bounding box center [377, 191] width 244 height 14
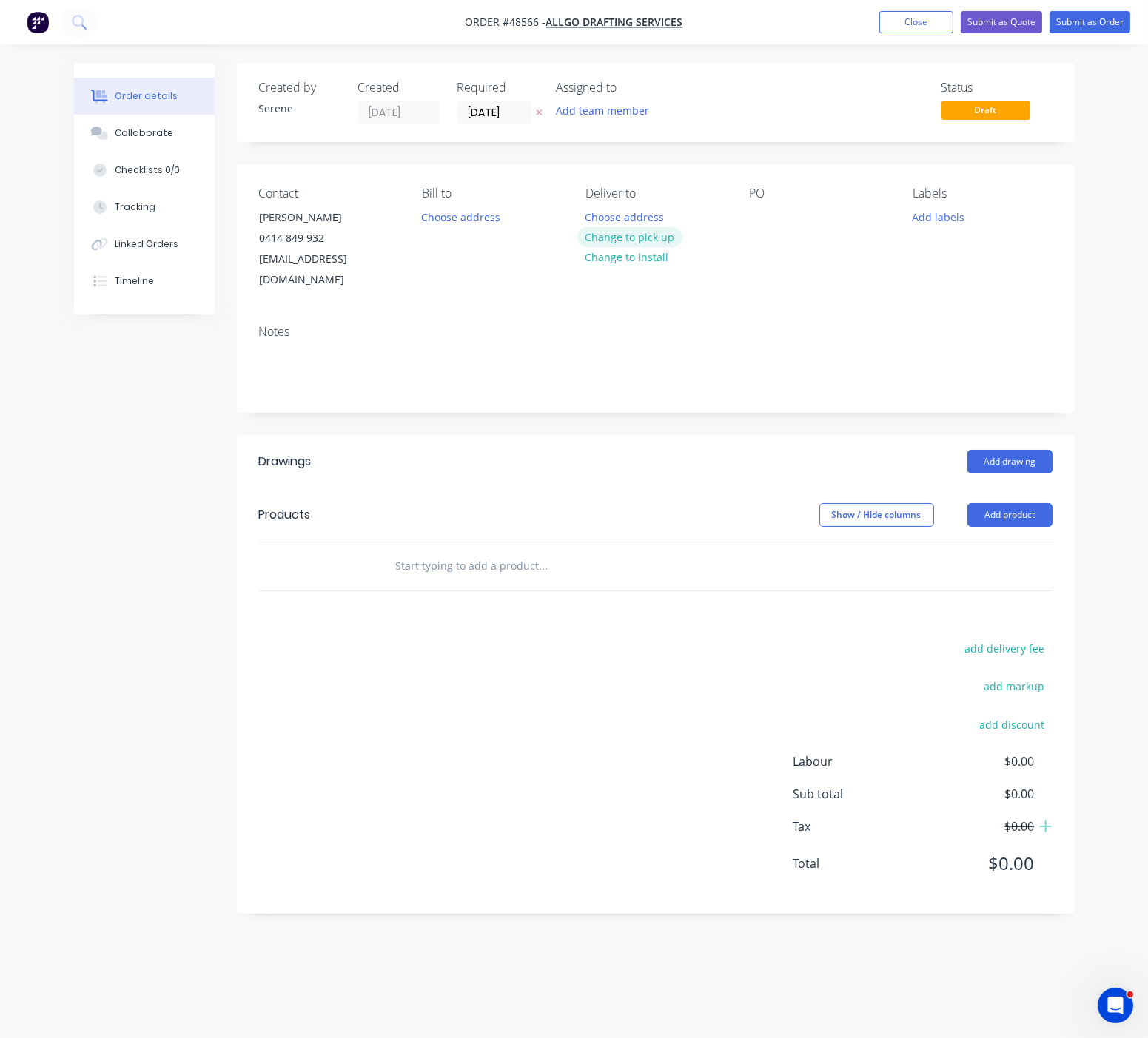
click at [626, 247] on button "Change to pick up" at bounding box center [629, 237] width 105 height 20
click at [1026, 513] on button "Add product" at bounding box center [1009, 515] width 85 height 23
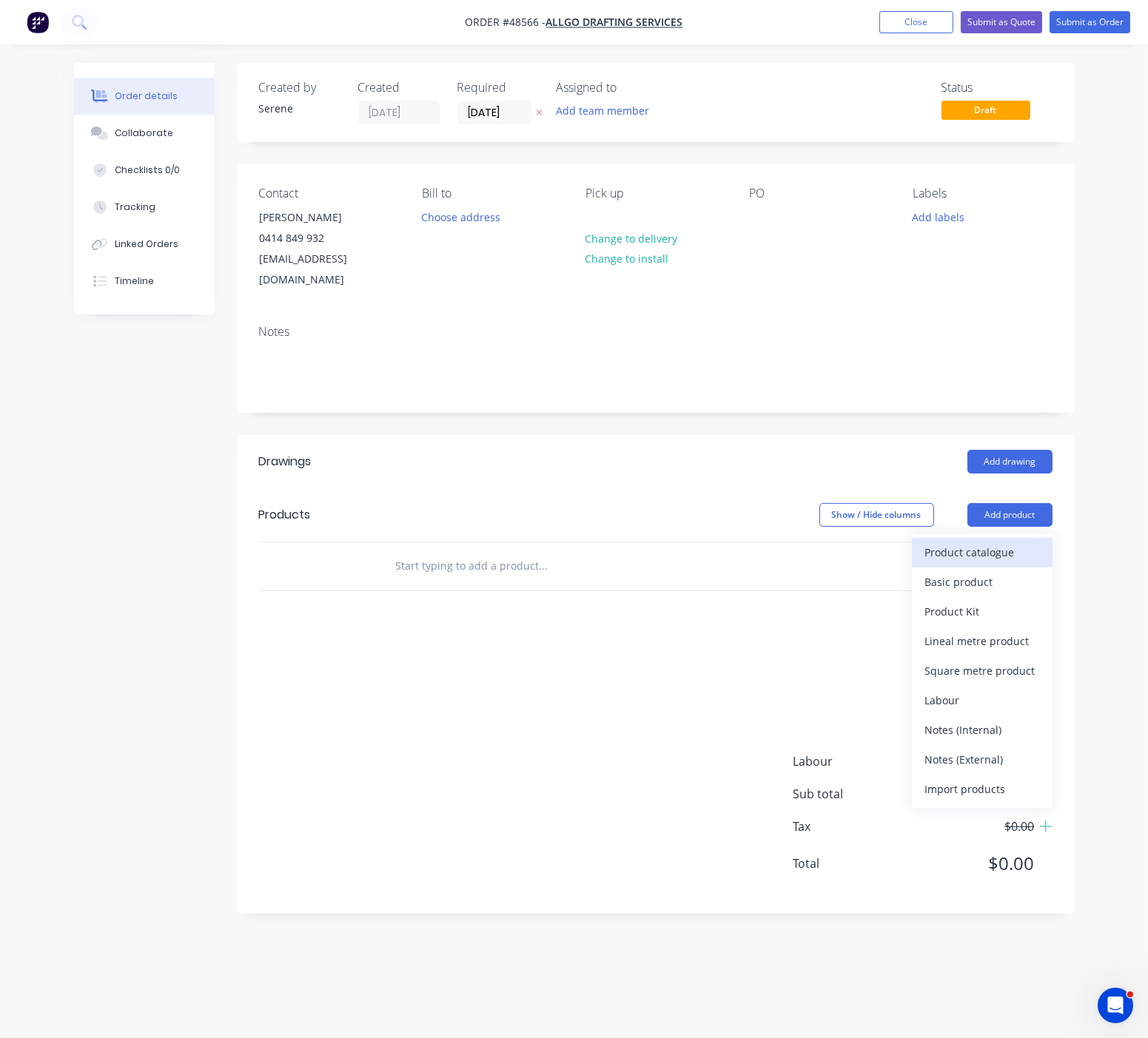
click at [984, 557] on div "Product catalogue" at bounding box center [982, 553] width 114 height 22
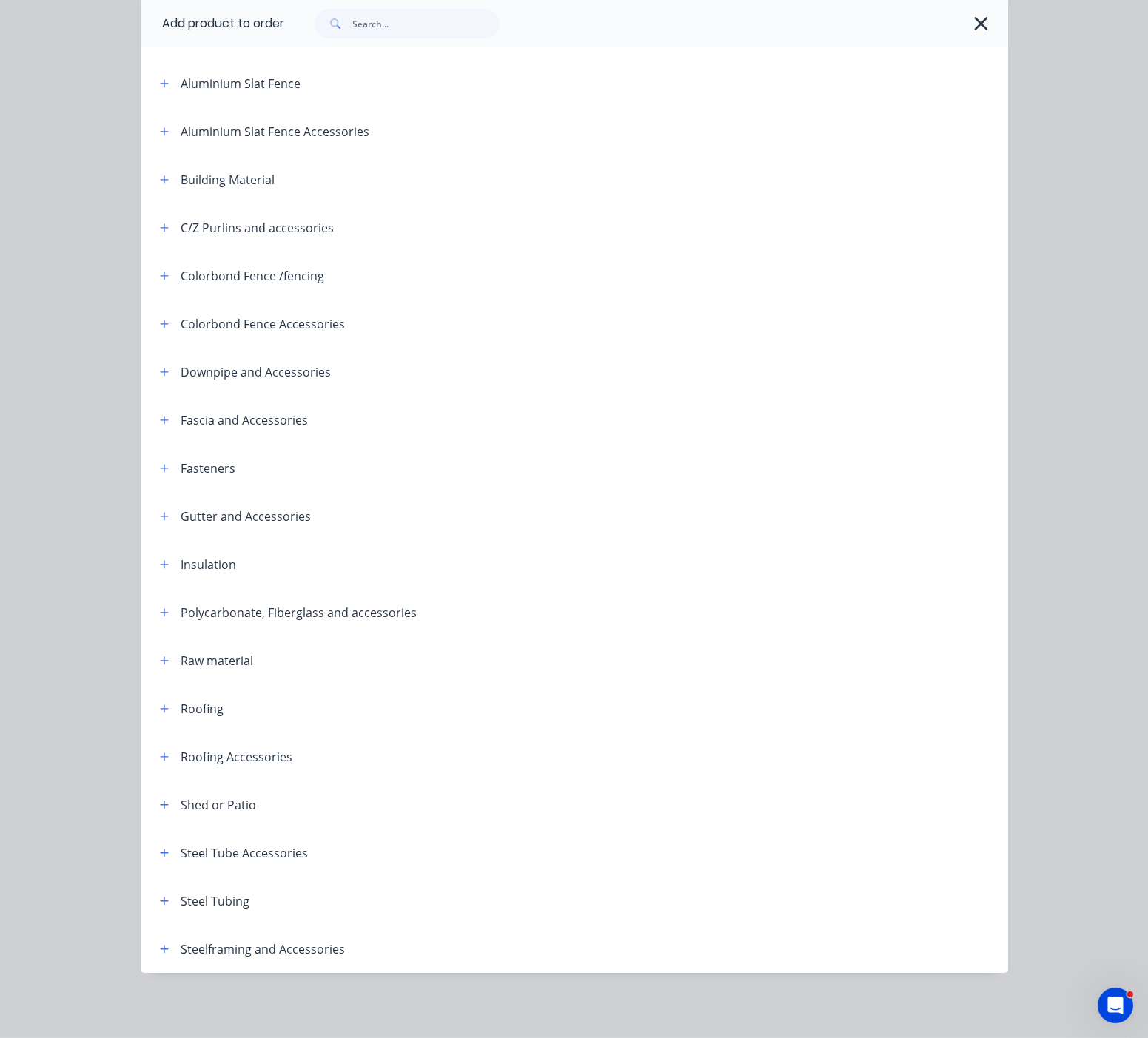
scroll to position [173, 0]
click at [160, 944] on icon "button" at bounding box center [164, 949] width 9 height 10
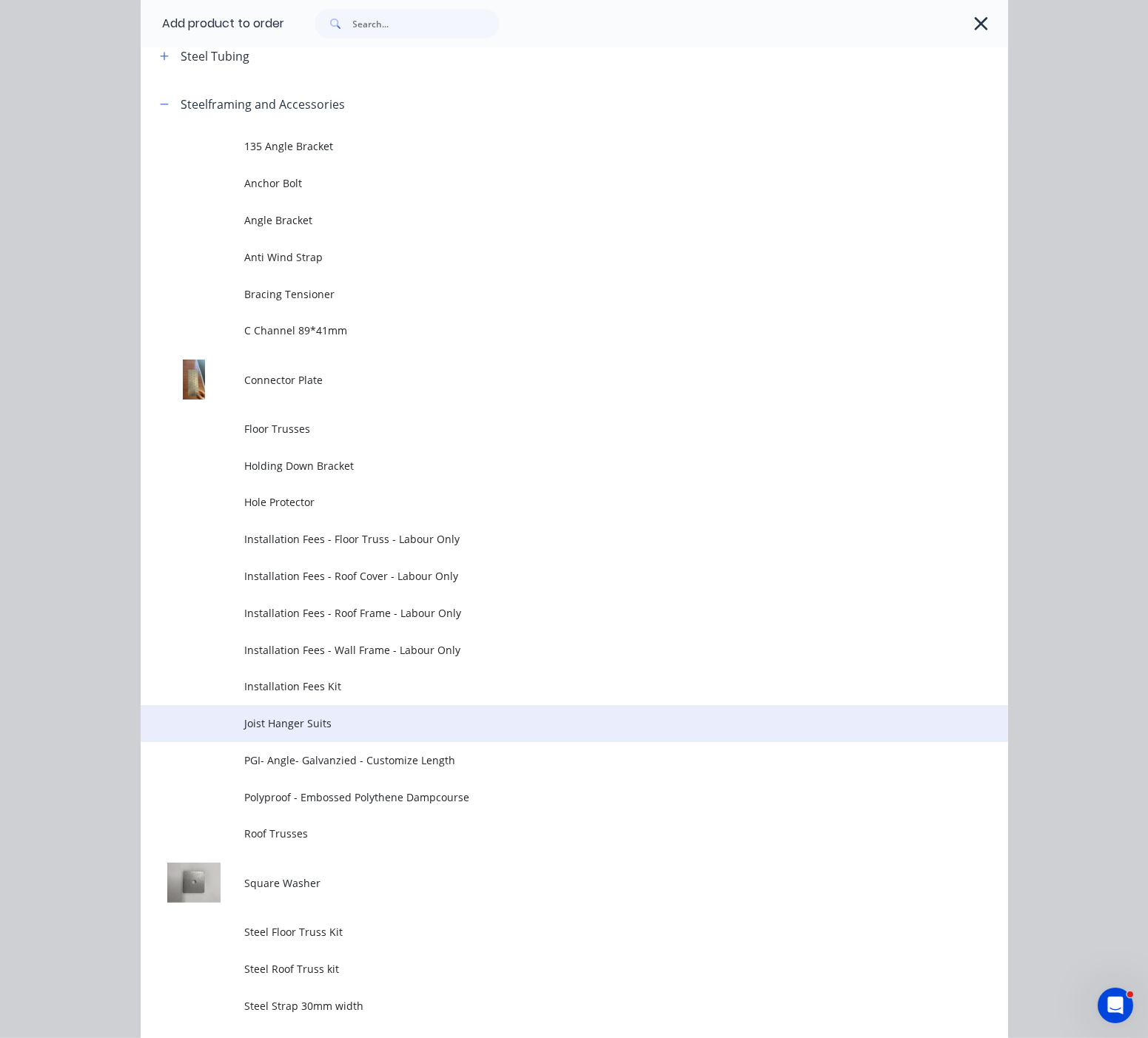
scroll to position [950, 0]
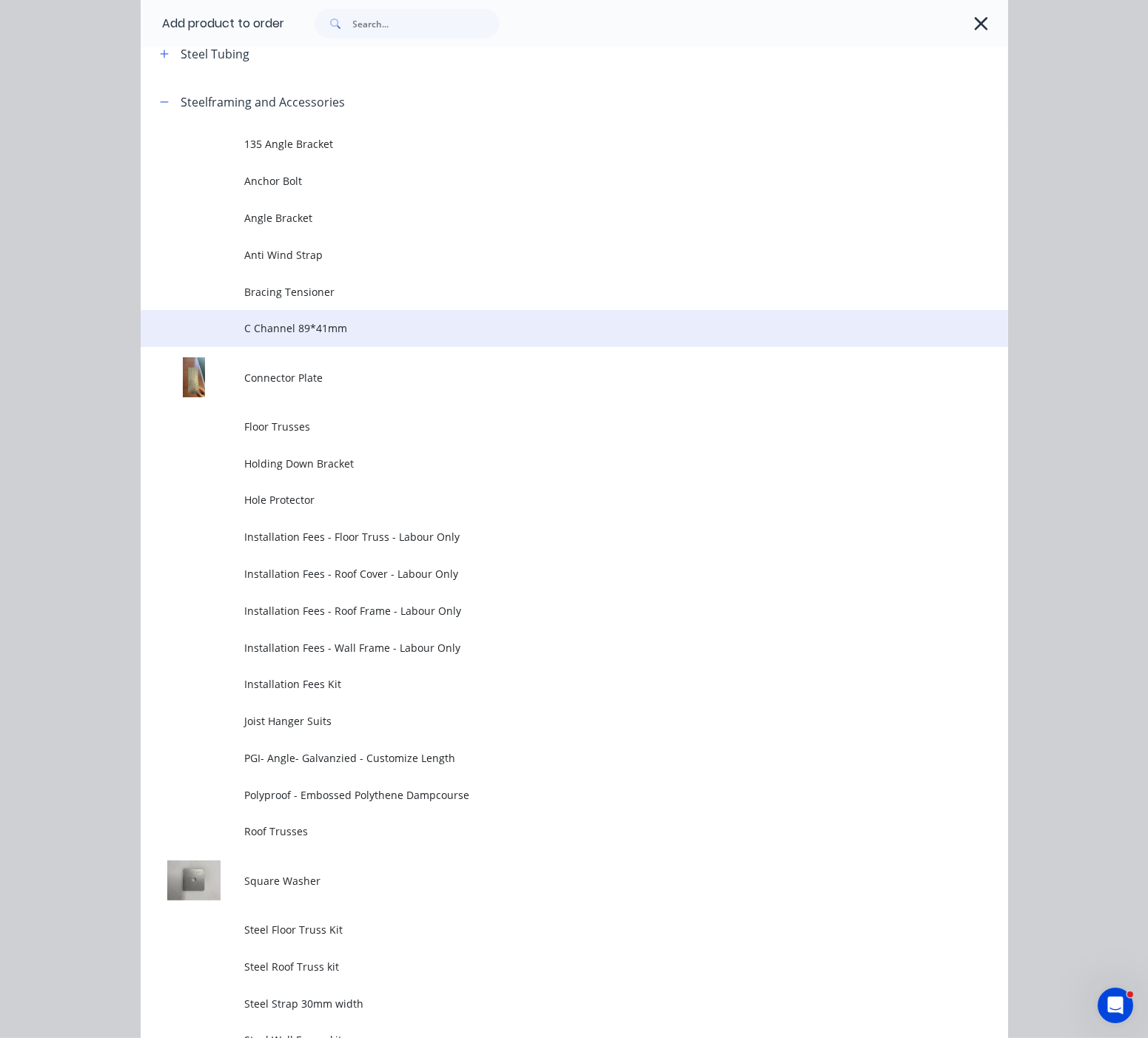
click at [306, 336] on span "C Channel 89*41mm" at bounding box center [549, 328] width 610 height 16
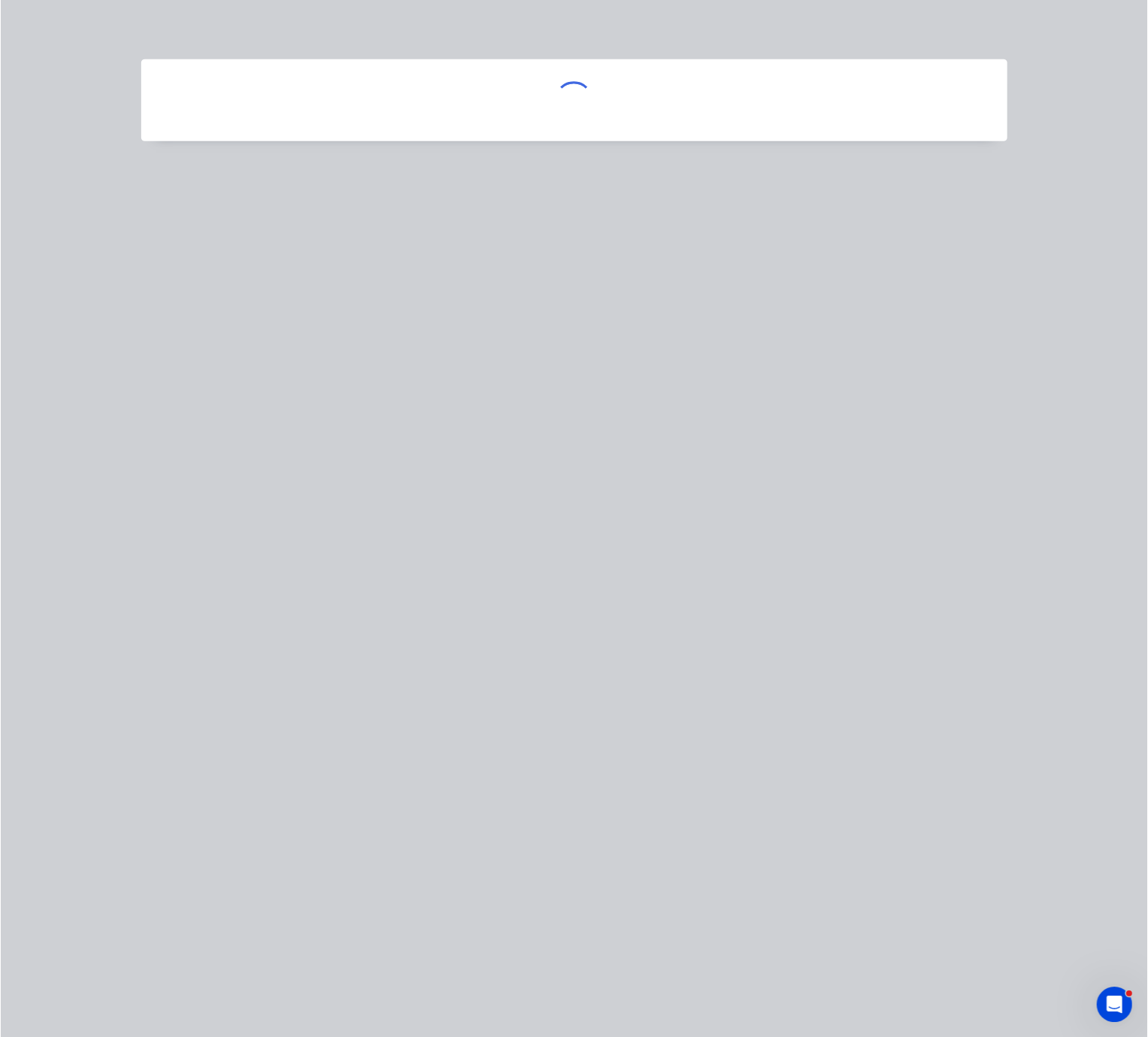
scroll to position [0, 0]
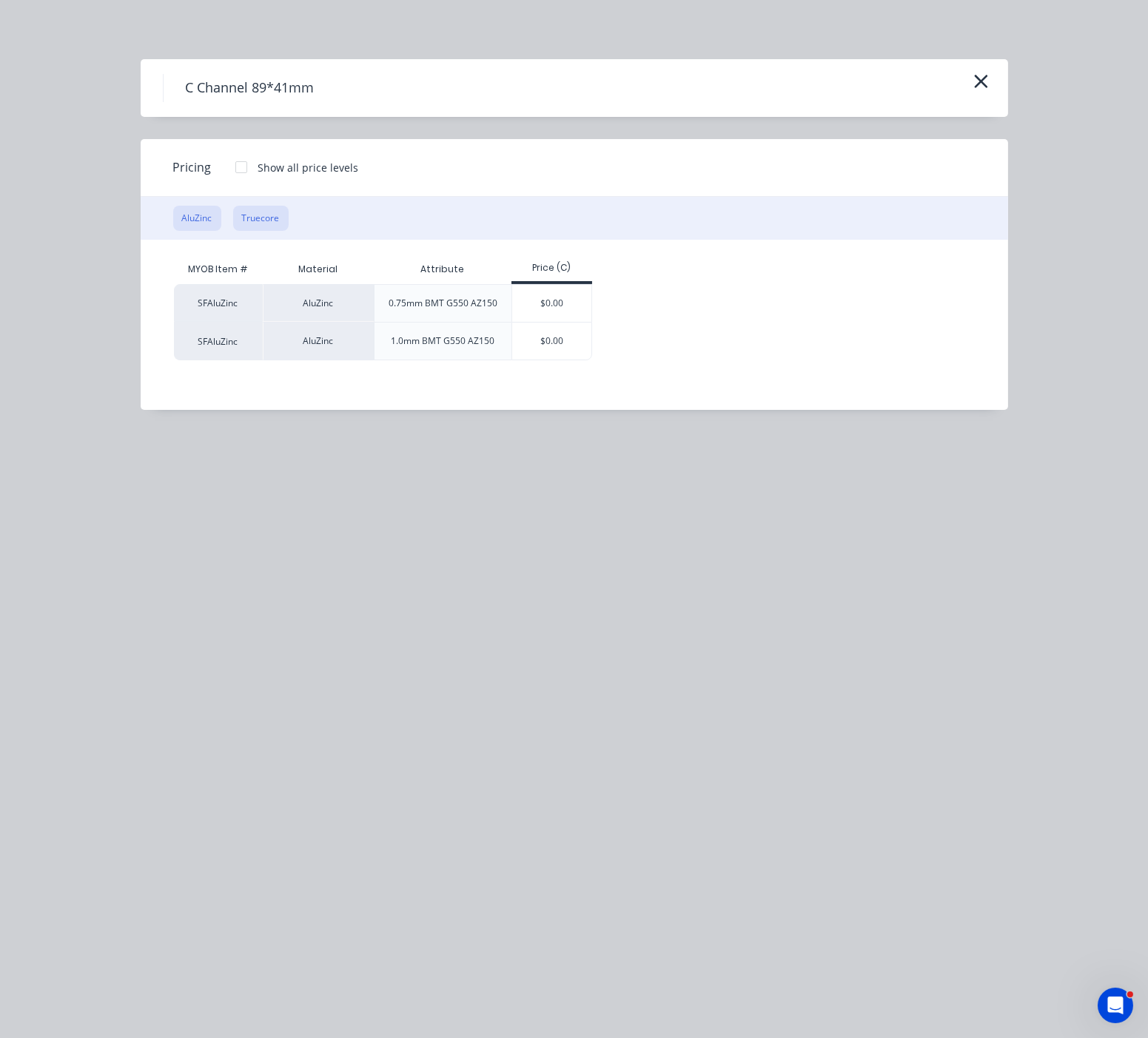
click at [268, 225] on button "Truecore" at bounding box center [261, 218] width 55 height 25
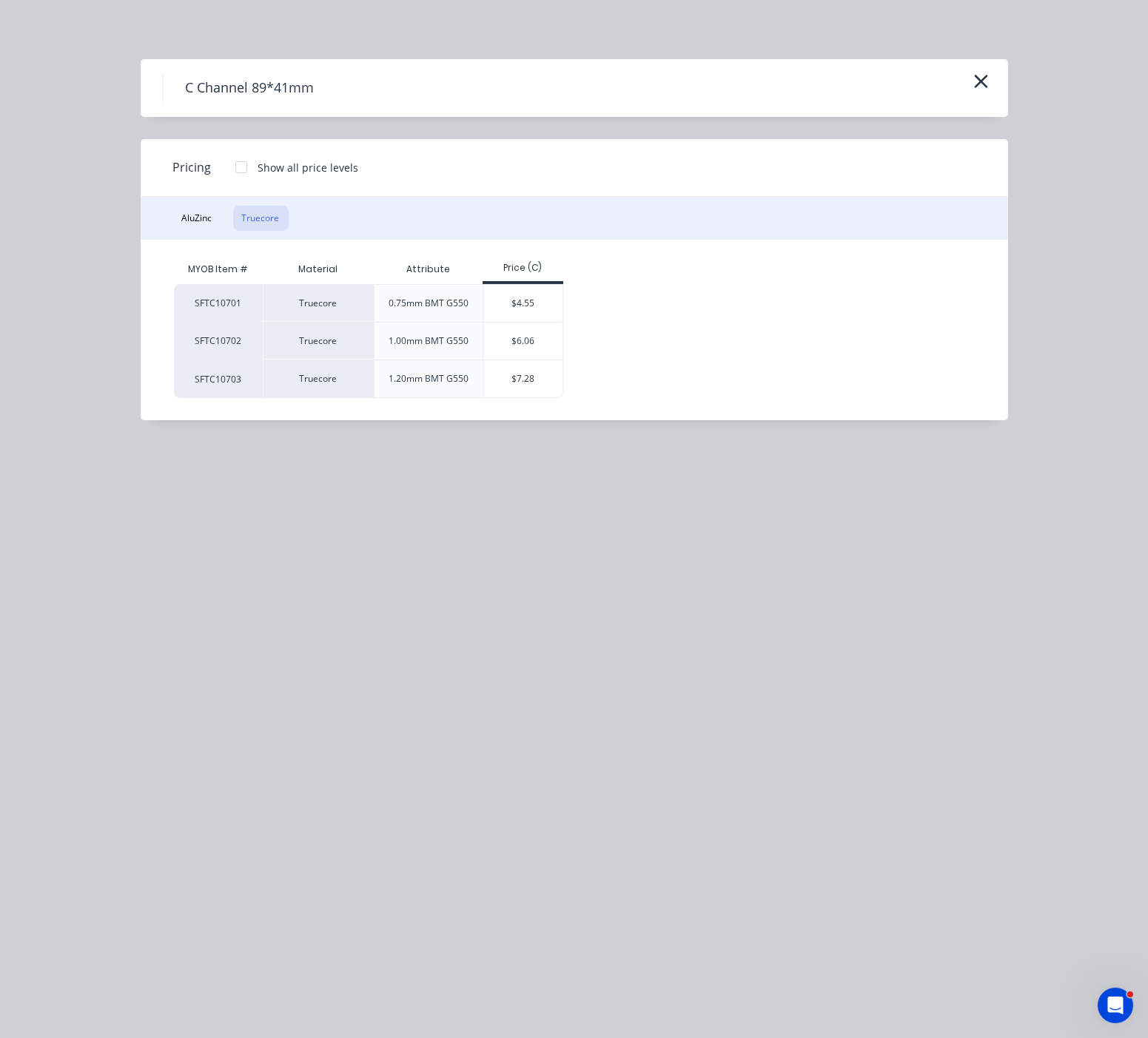
click at [520, 360] on div "$6.06" at bounding box center [522, 341] width 79 height 37
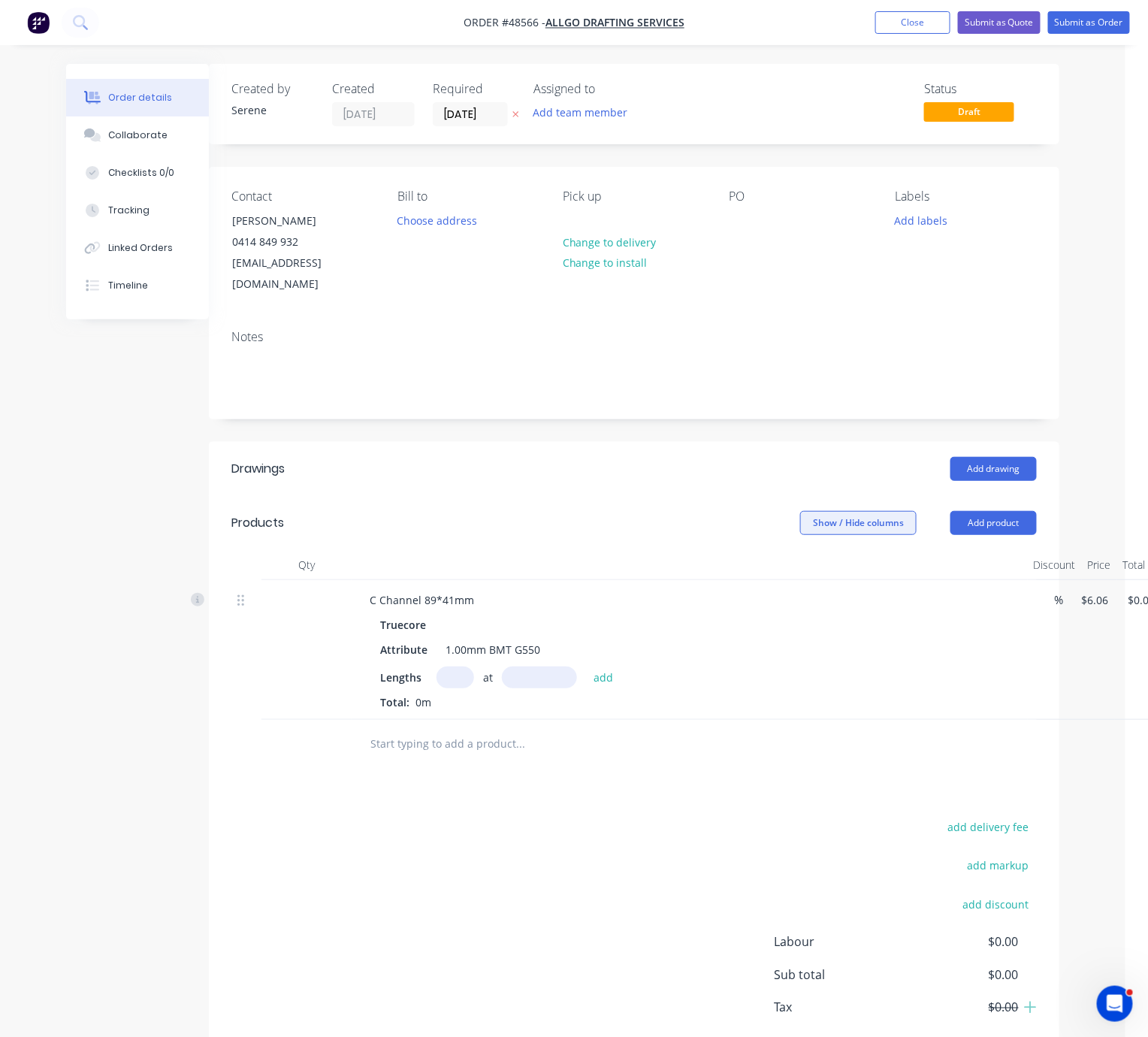
drag, startPoint x: 566, startPoint y: 504, endPoint x: 769, endPoint y: 525, distance: 204.1
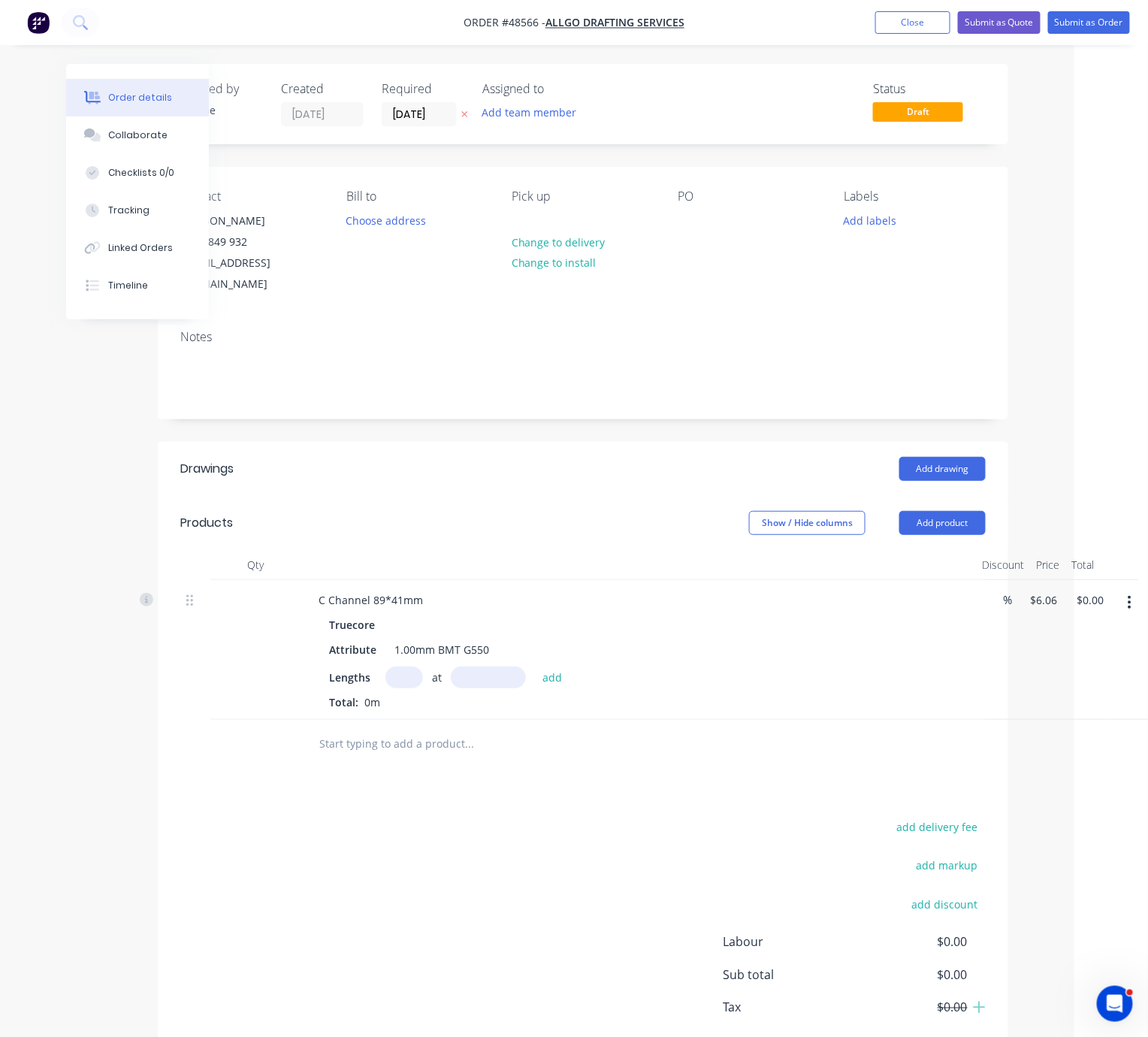
click at [1122, 606] on button "button" at bounding box center [1129, 603] width 35 height 27
click at [1073, 729] on div "Delete" at bounding box center [1077, 732] width 116 height 22
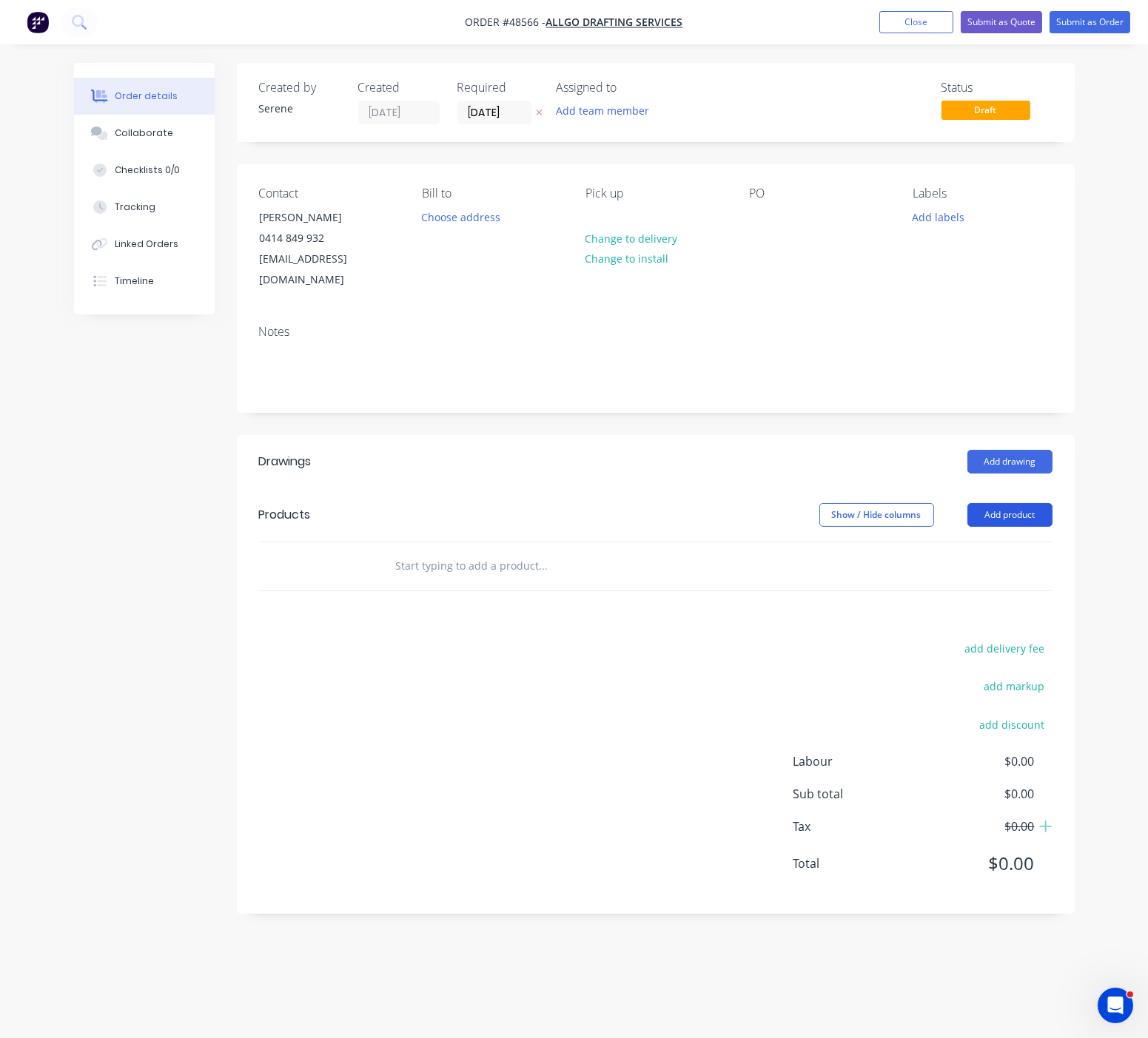
click at [994, 508] on button "Add product" at bounding box center [1009, 515] width 85 height 23
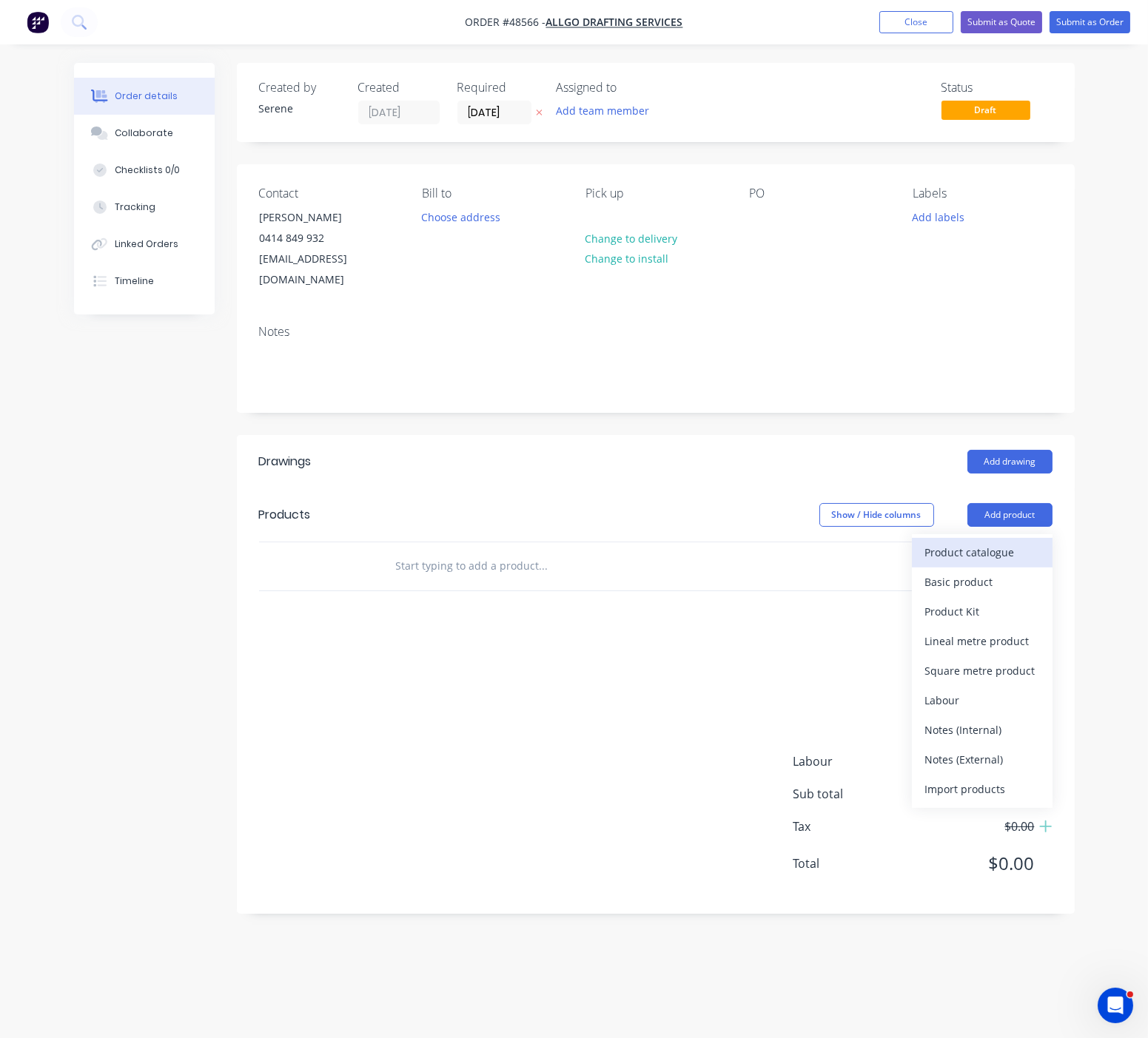
click at [979, 555] on div "Product catalogue" at bounding box center [982, 553] width 114 height 22
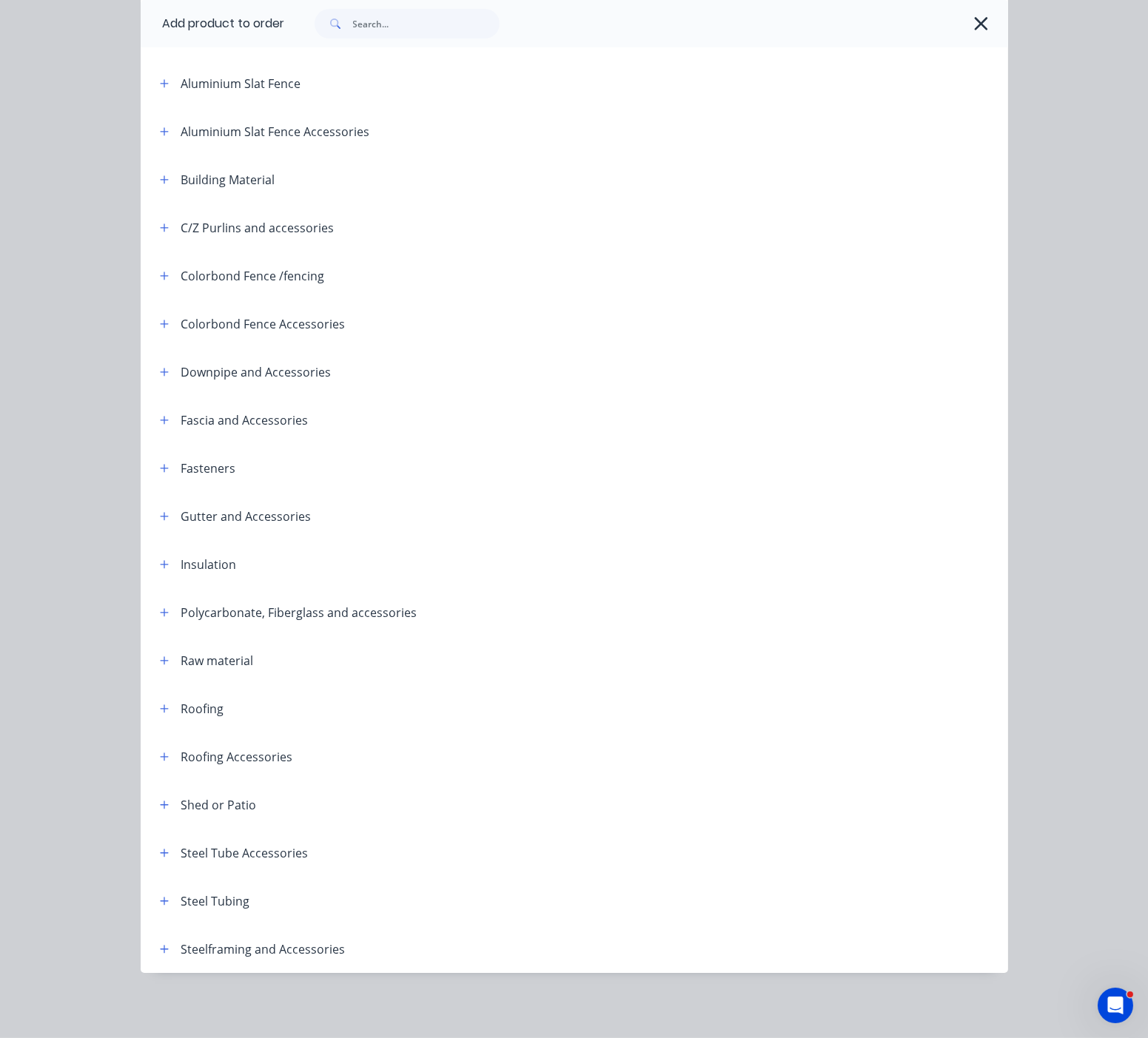
scroll to position [173, 0]
click at [159, 929] on header "Steelframing and Accessories" at bounding box center [574, 948] width 867 height 48
click at [155, 952] on span at bounding box center [164, 949] width 18 height 18
click at [160, 947] on icon "button" at bounding box center [164, 949] width 9 height 10
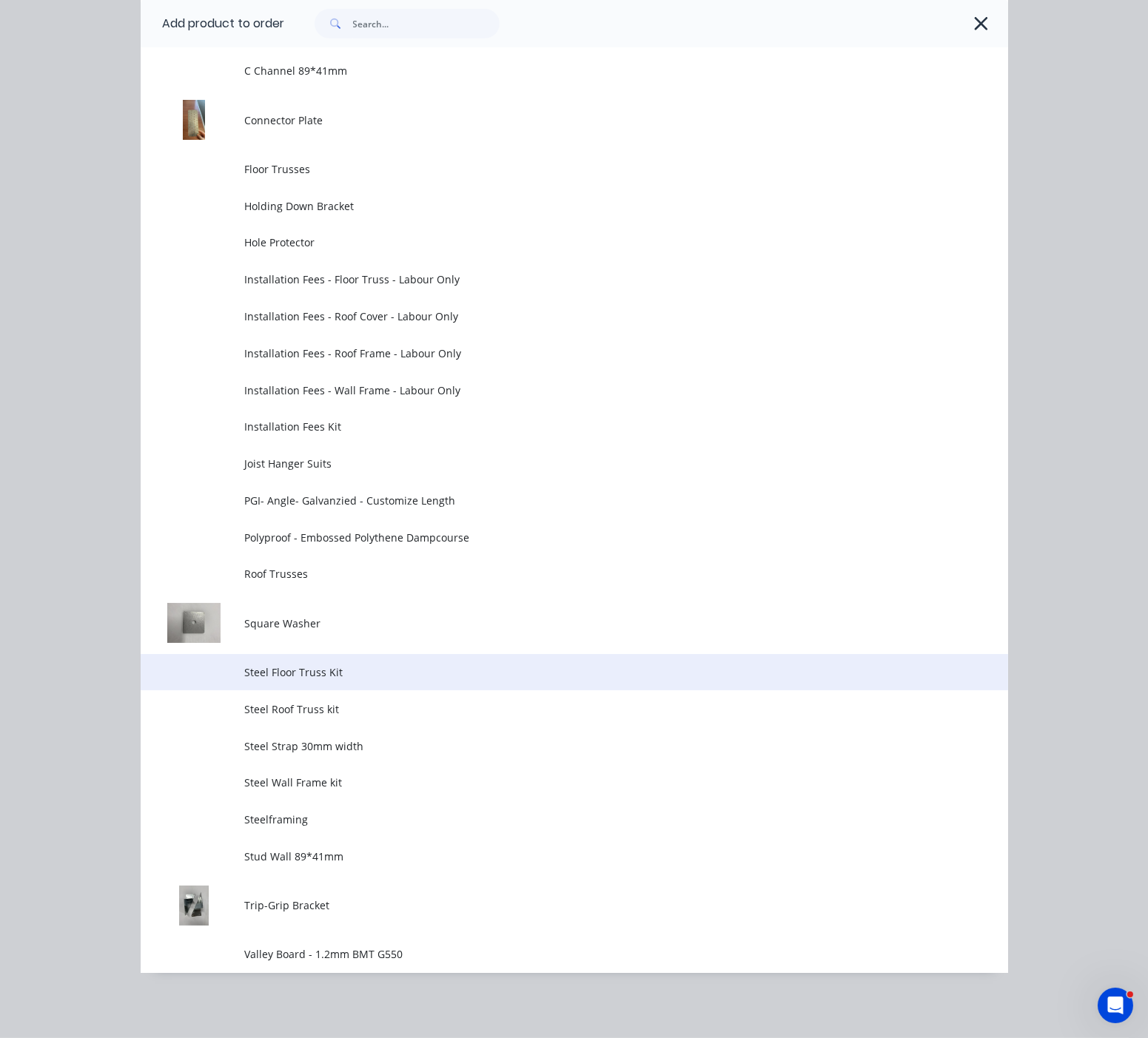
scroll to position [1340, 0]
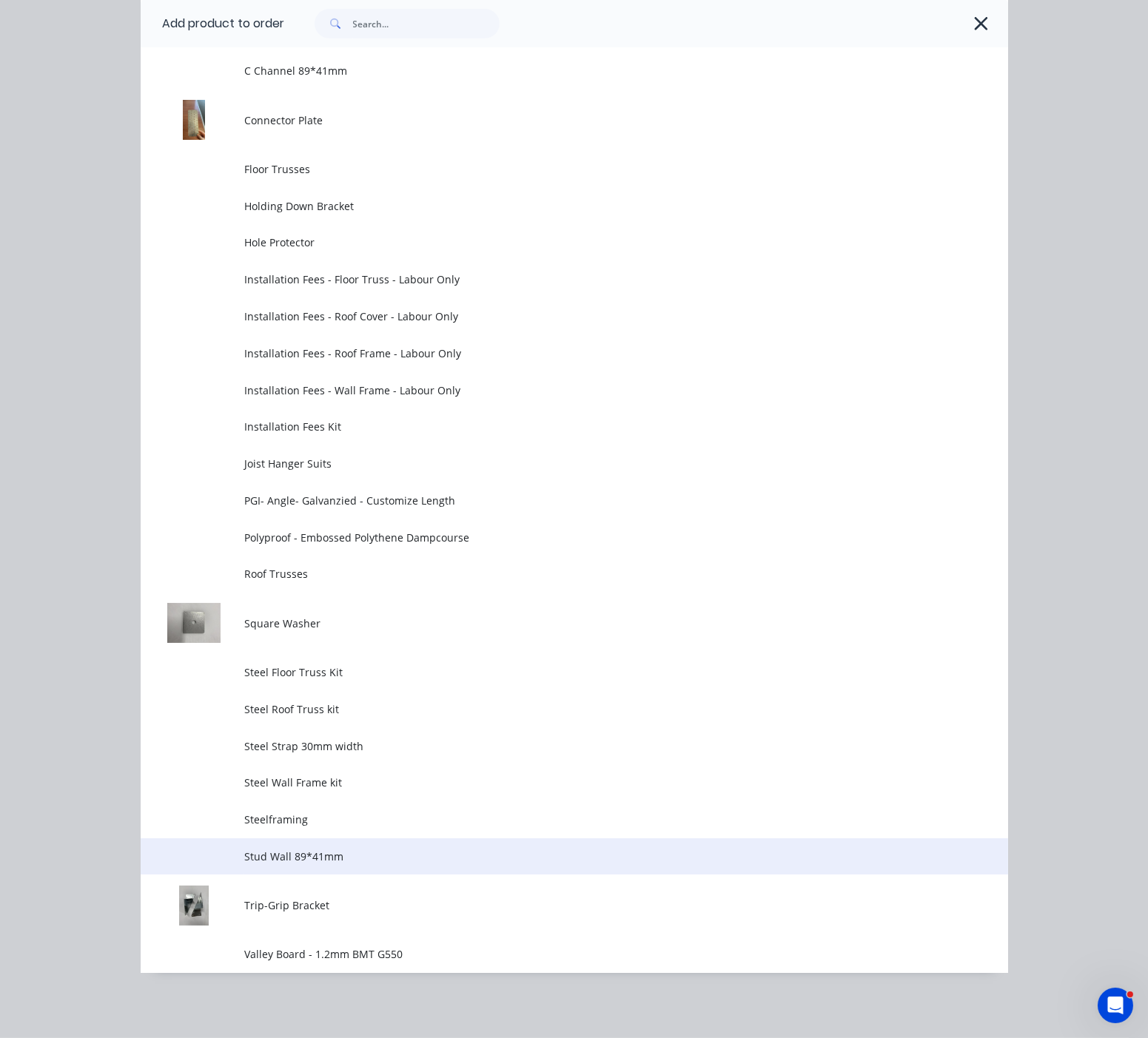
click at [323, 838] on td "Stud Wall 89*41mm" at bounding box center [626, 857] width 763 height 37
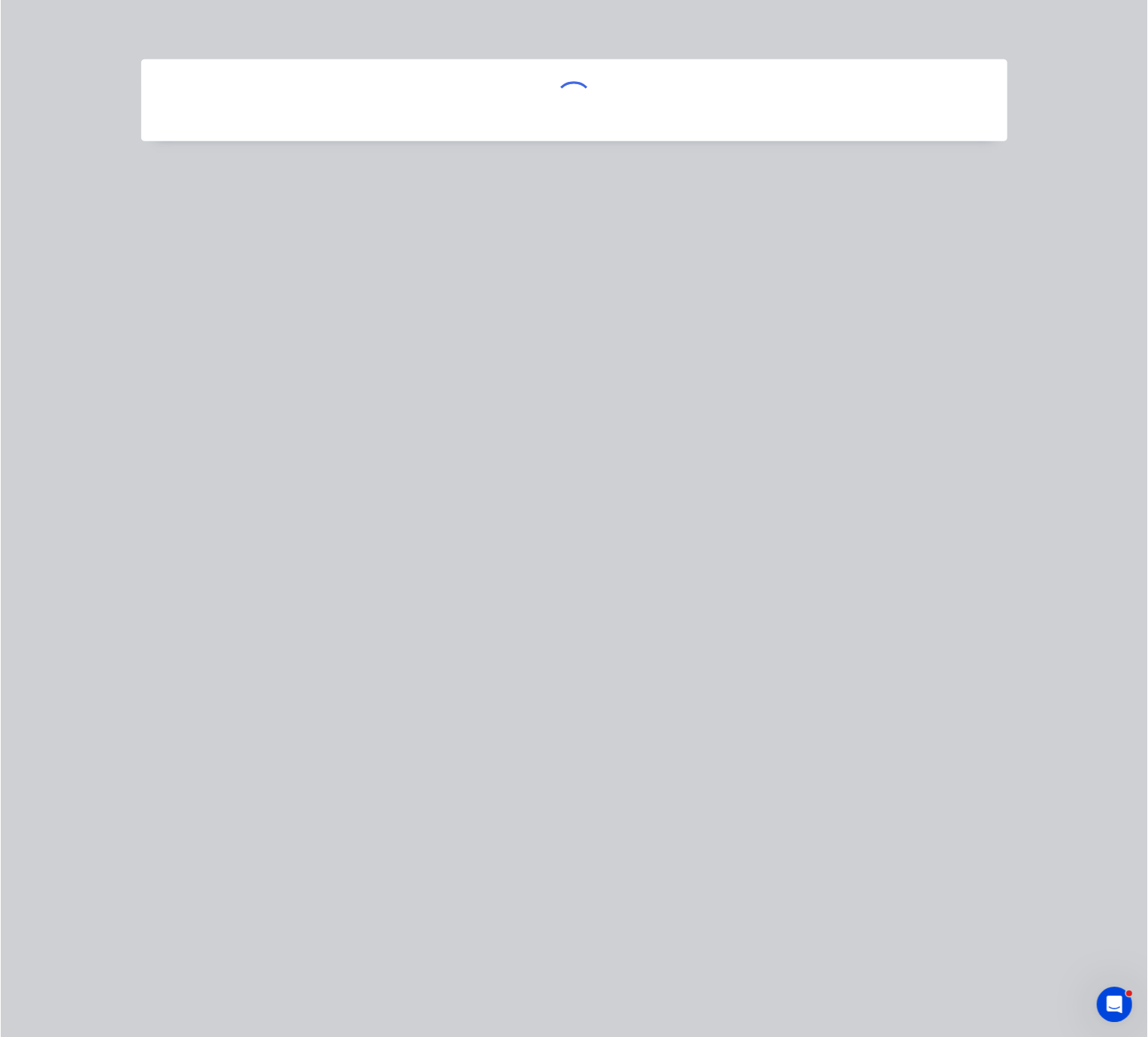
scroll to position [0, 0]
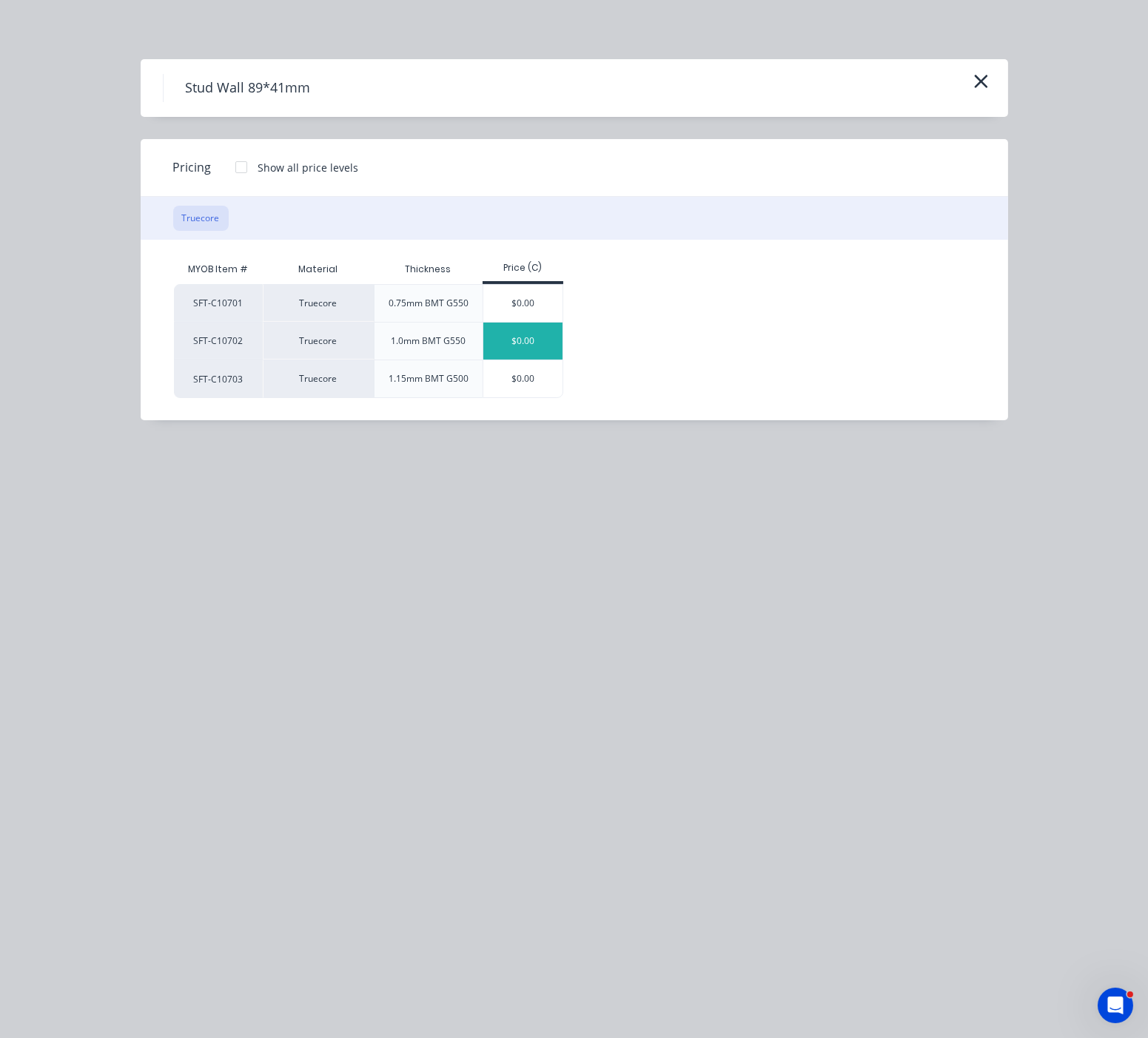
click at [526, 348] on div "$0.00" at bounding box center [522, 341] width 79 height 37
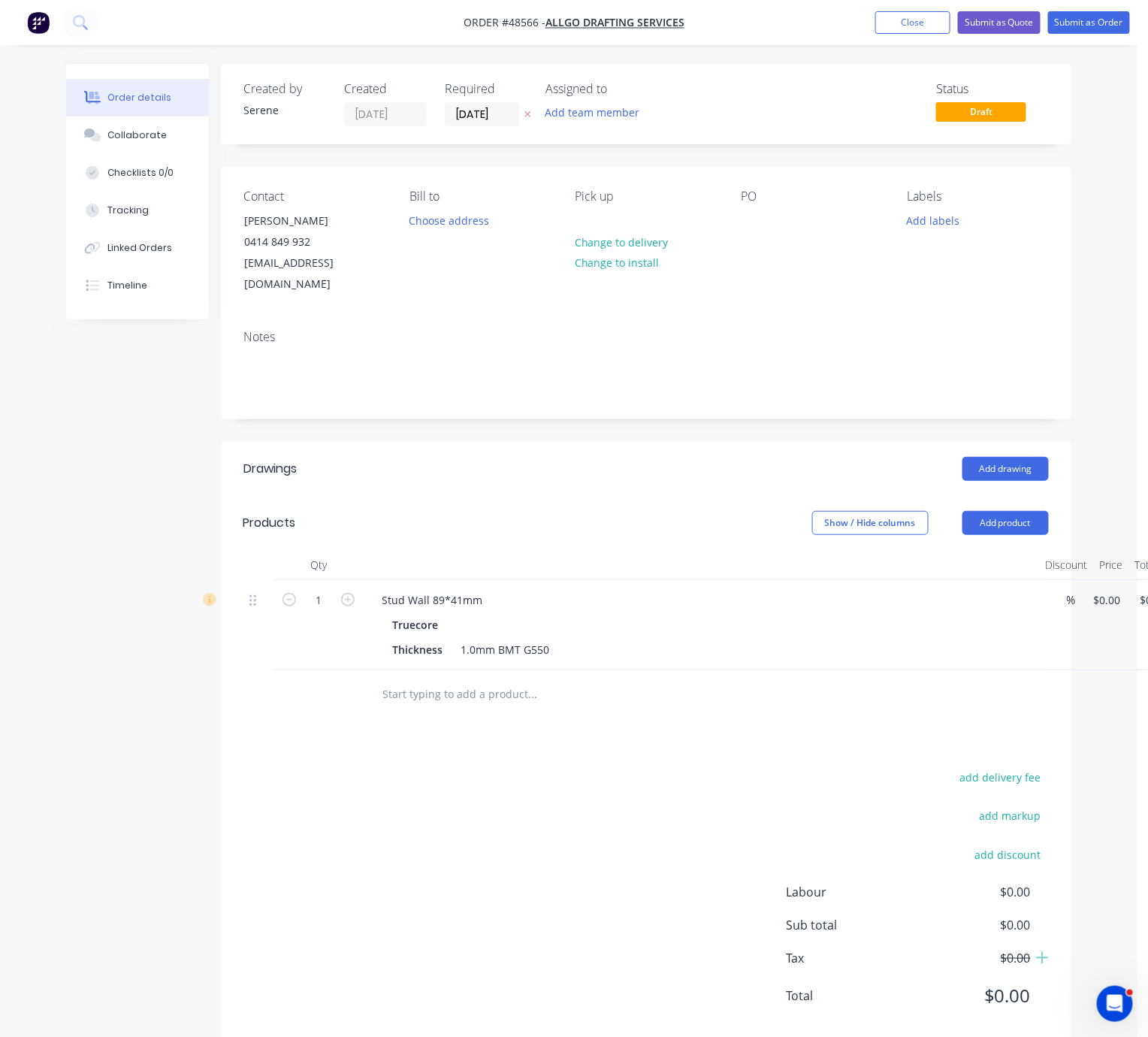
scroll to position [0, 77]
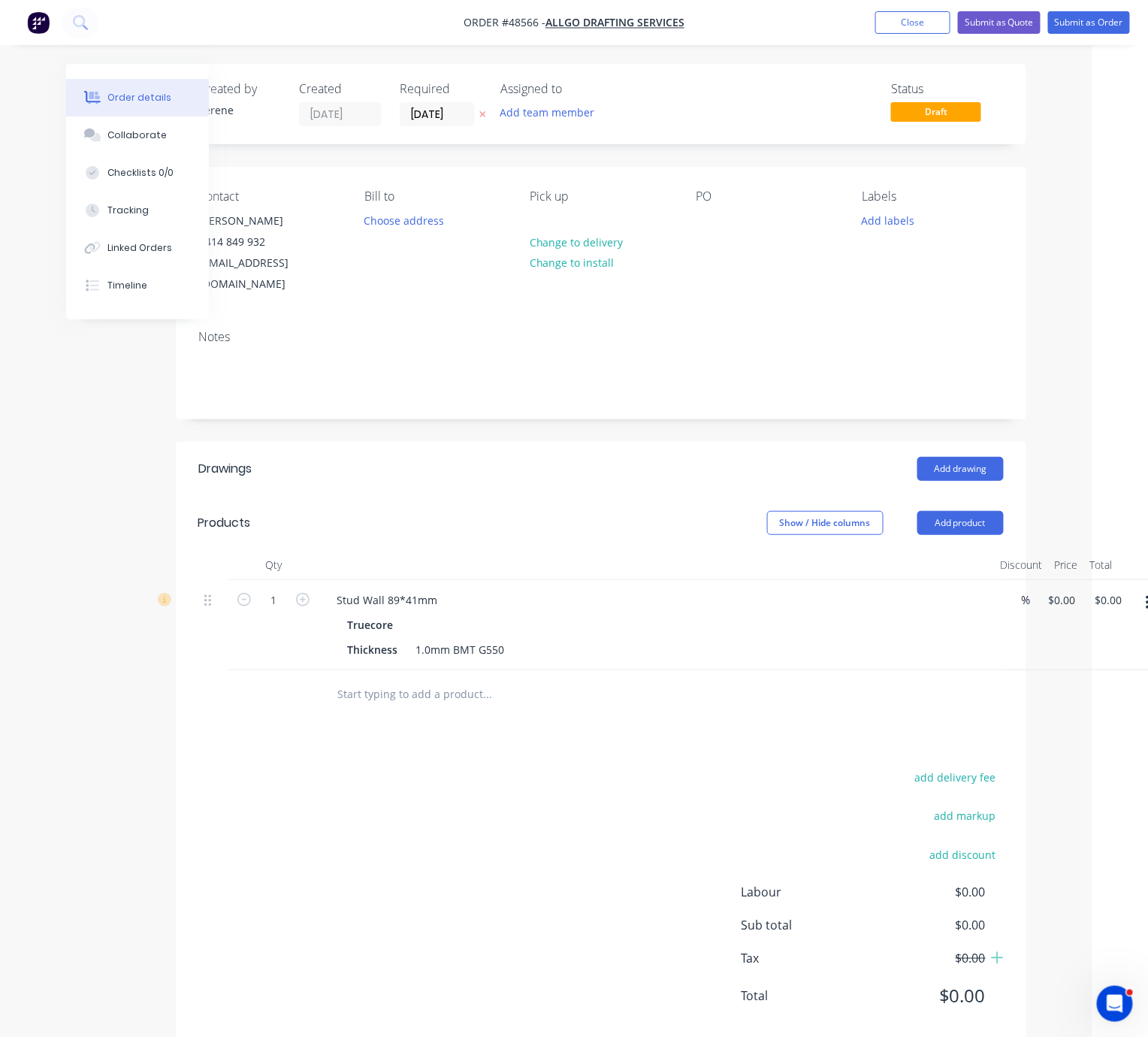
drag, startPoint x: 485, startPoint y: 529, endPoint x: 636, endPoint y: 522, distance: 151.2
